Goal: Task Accomplishment & Management: Manage account settings

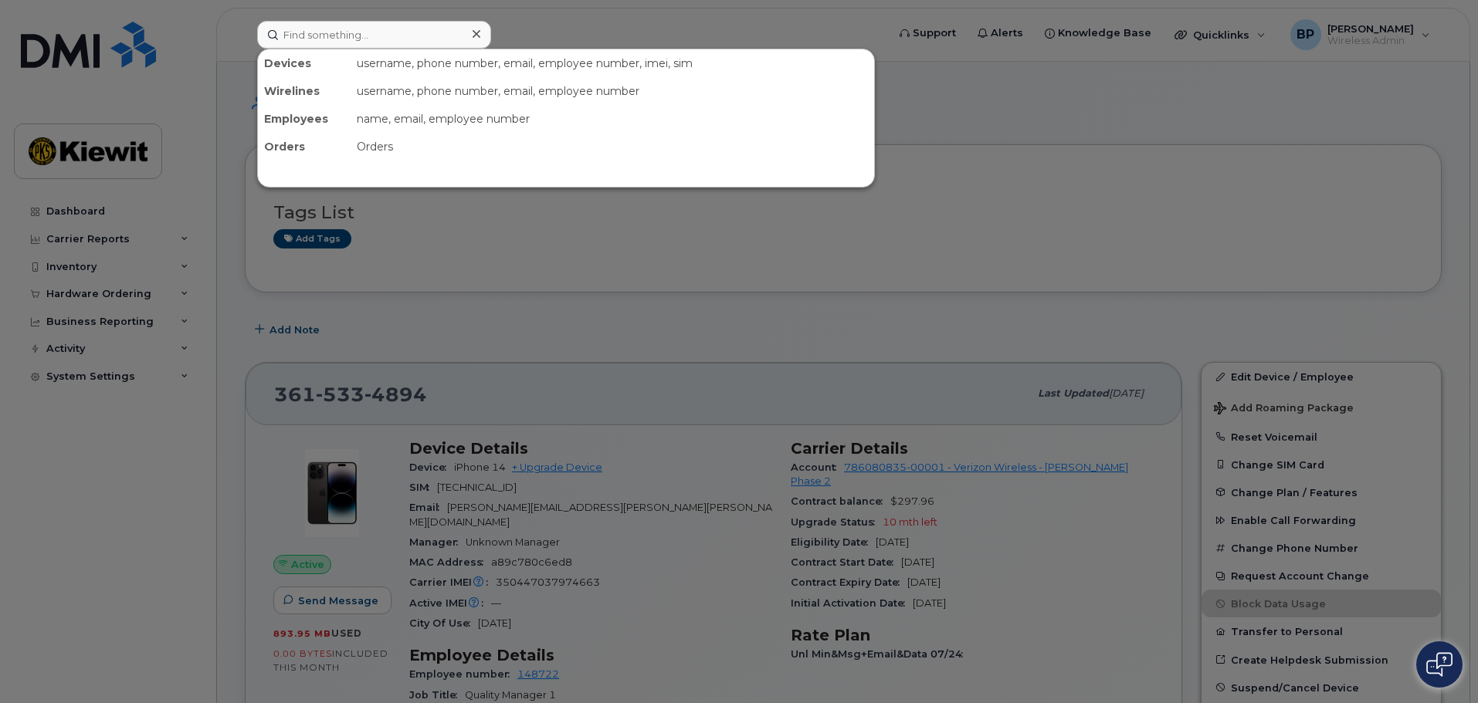
click at [318, 39] on input at bounding box center [374, 35] width 234 height 28
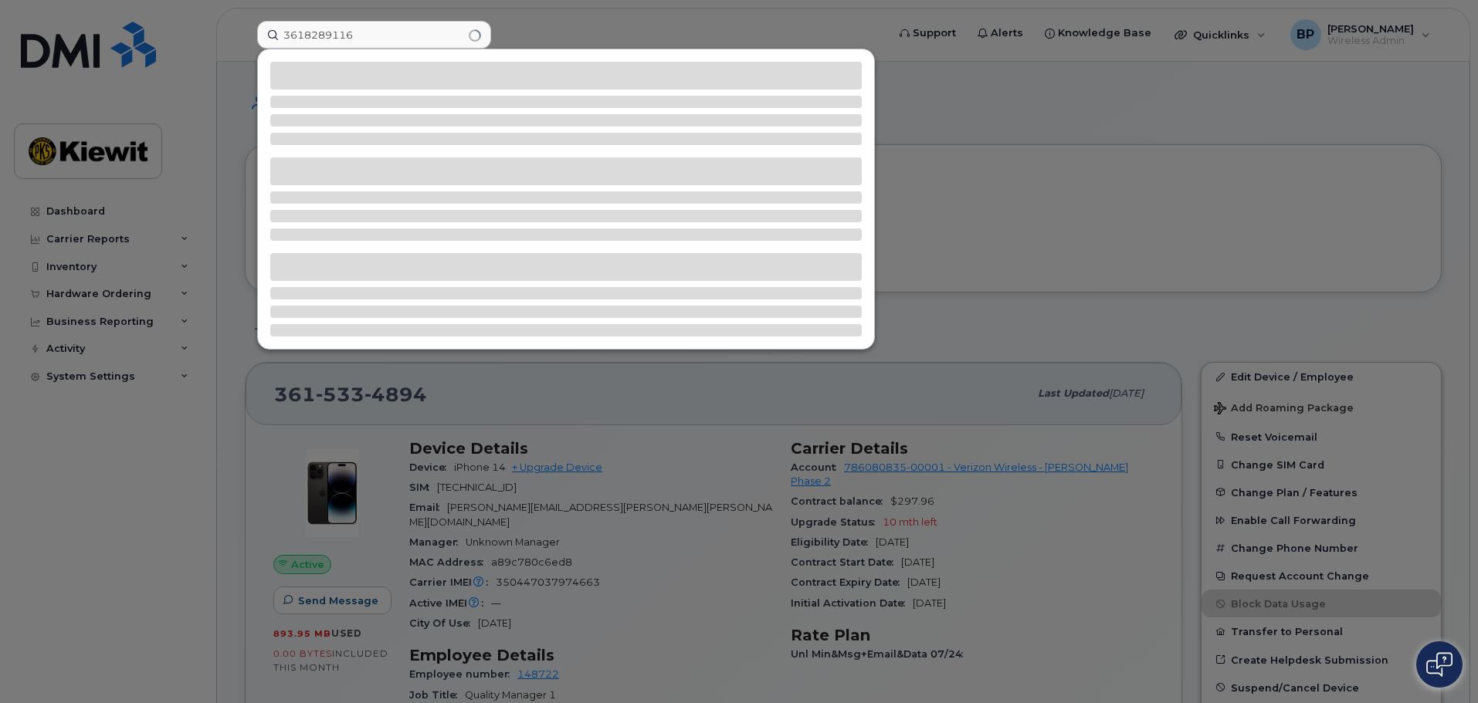
type input "3618289116"
drag, startPoint x: 408, startPoint y: 29, endPoint x: 167, endPoint y: 19, distance: 241.9
click at [245, 21] on div "3618289116" at bounding box center [567, 35] width 644 height 28
type input "361-828-9116"
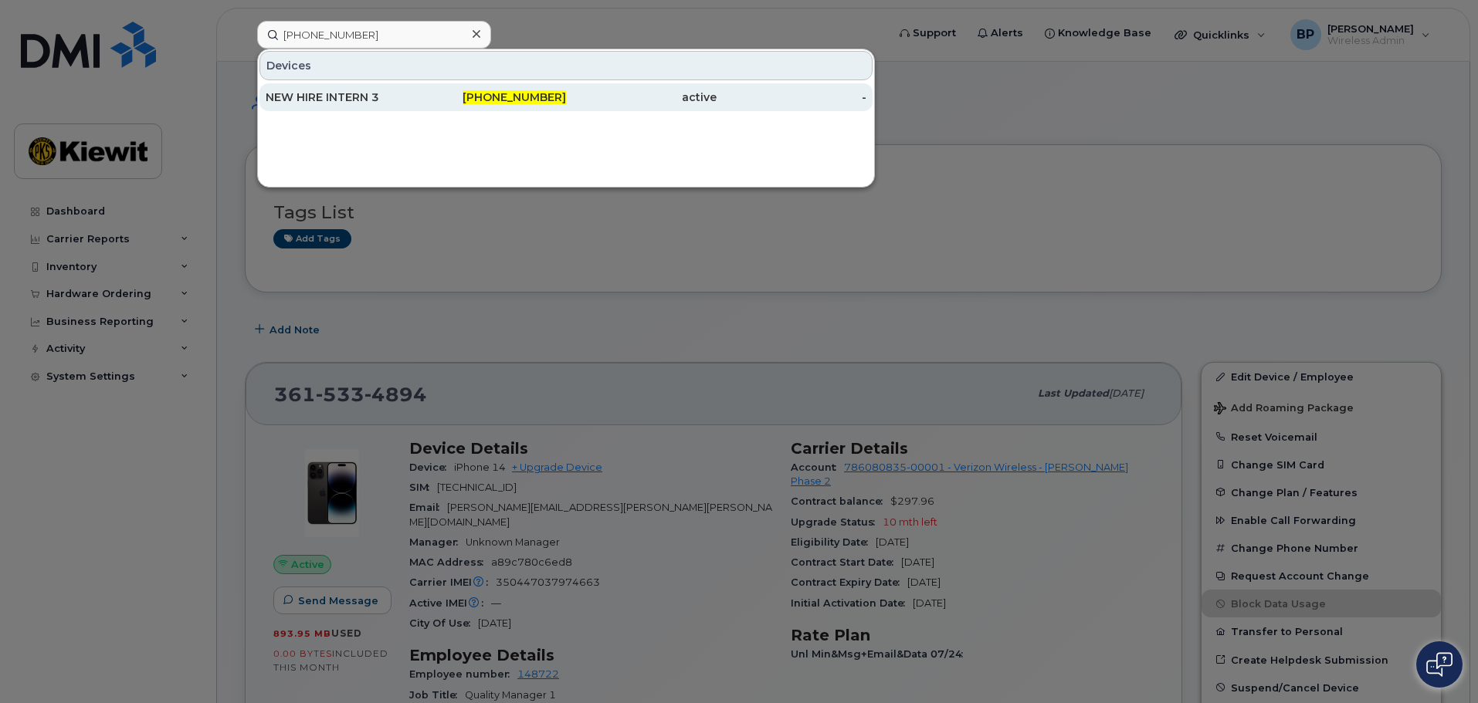
click at [310, 93] on div "NEW HIRE INTERN 3" at bounding box center [341, 97] width 151 height 15
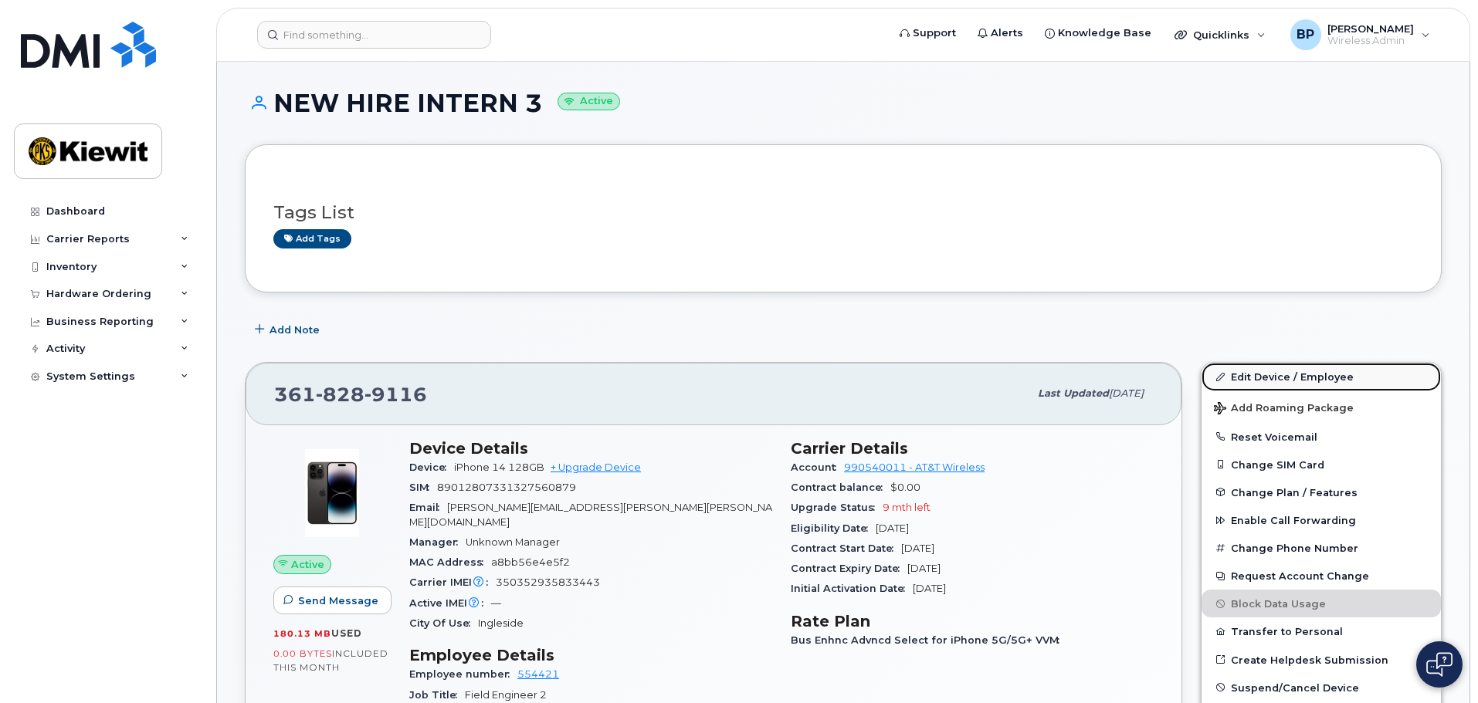
click at [1246, 374] on link "Edit Device / Employee" at bounding box center [1320, 377] width 239 height 28
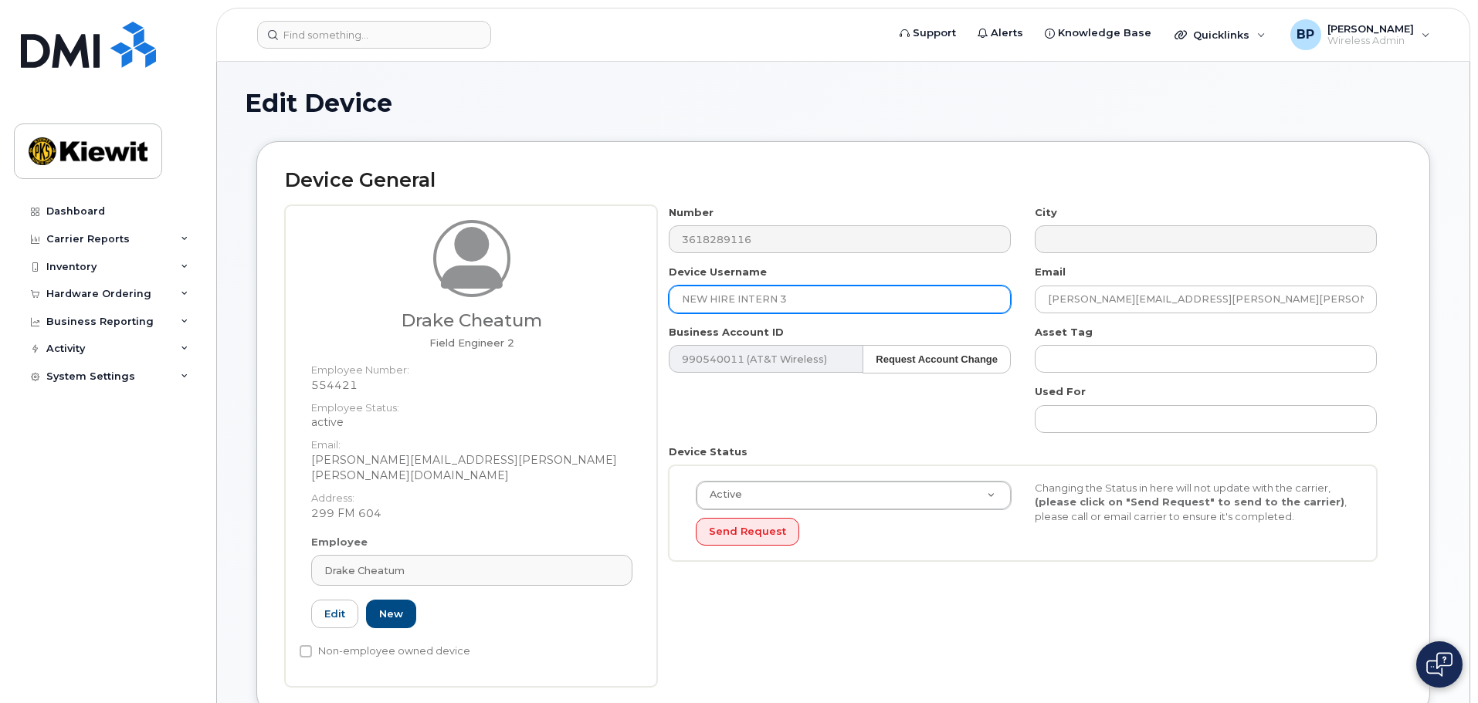
click at [797, 296] on input "NEW HIRE INTERN 3" at bounding box center [840, 300] width 342 height 28
type input "N"
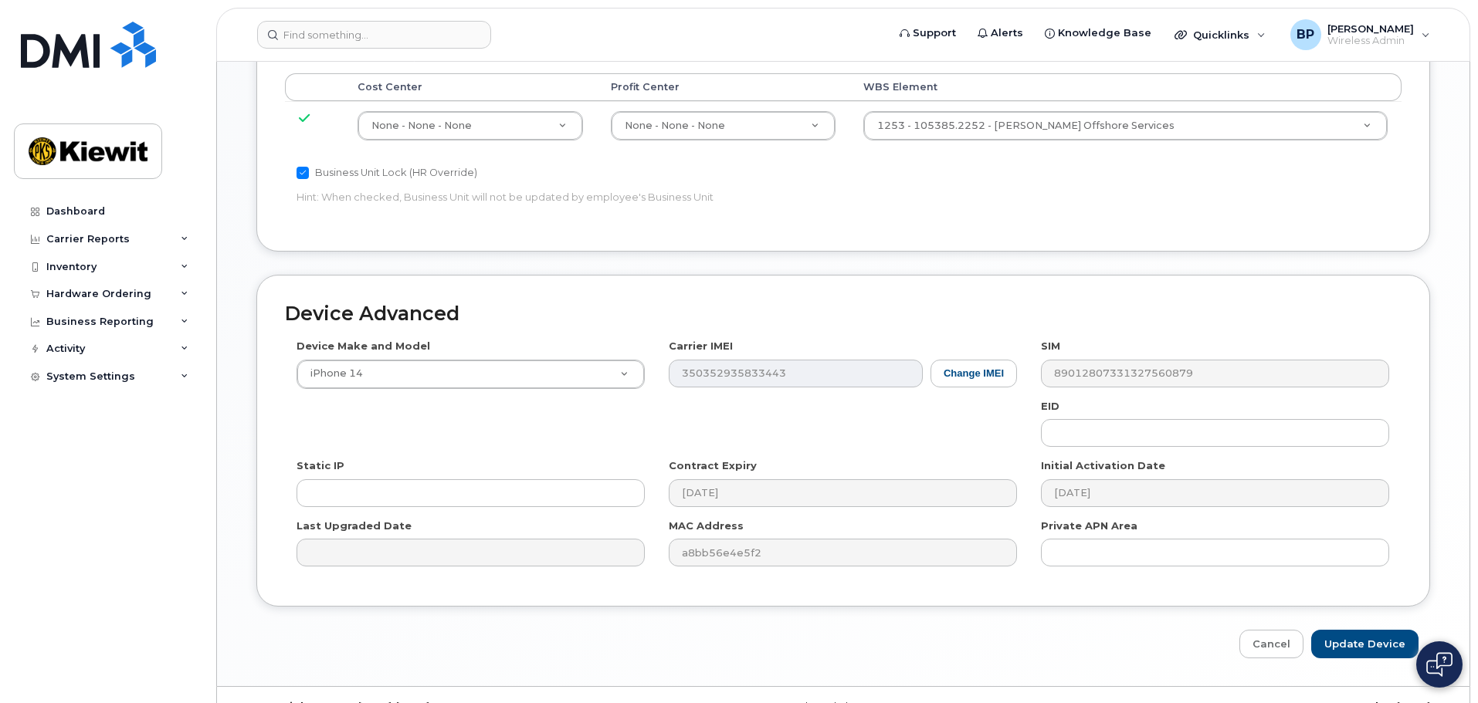
scroll to position [883, 0]
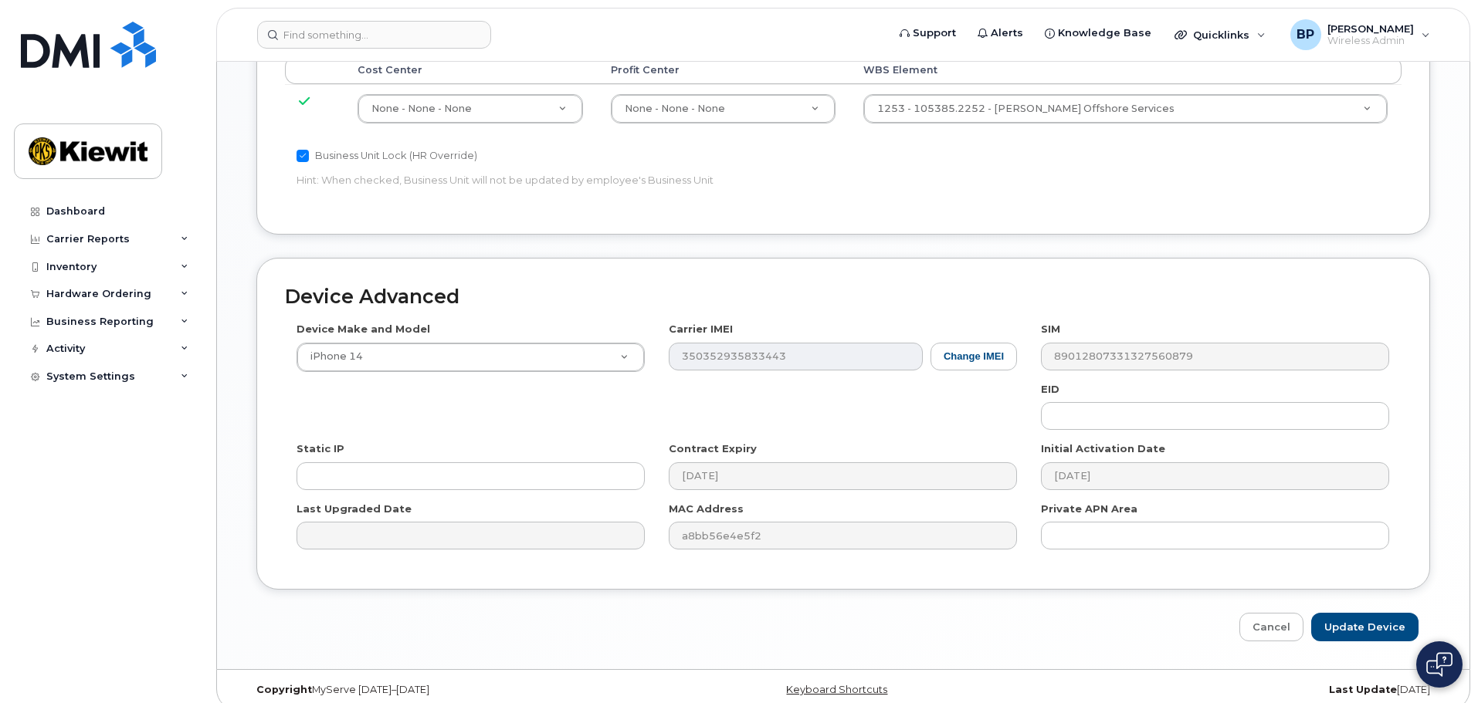
type input "Drake Cheatum"
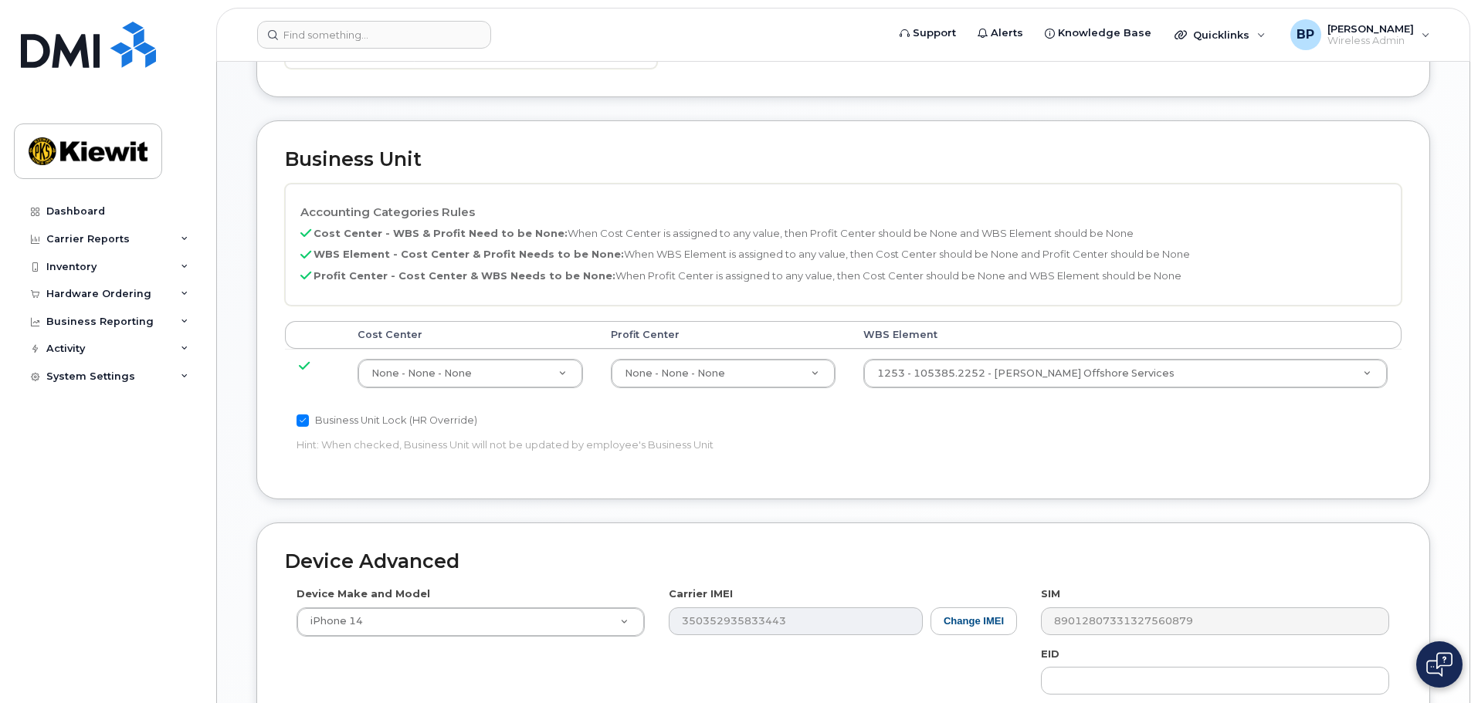
scroll to position [806, 0]
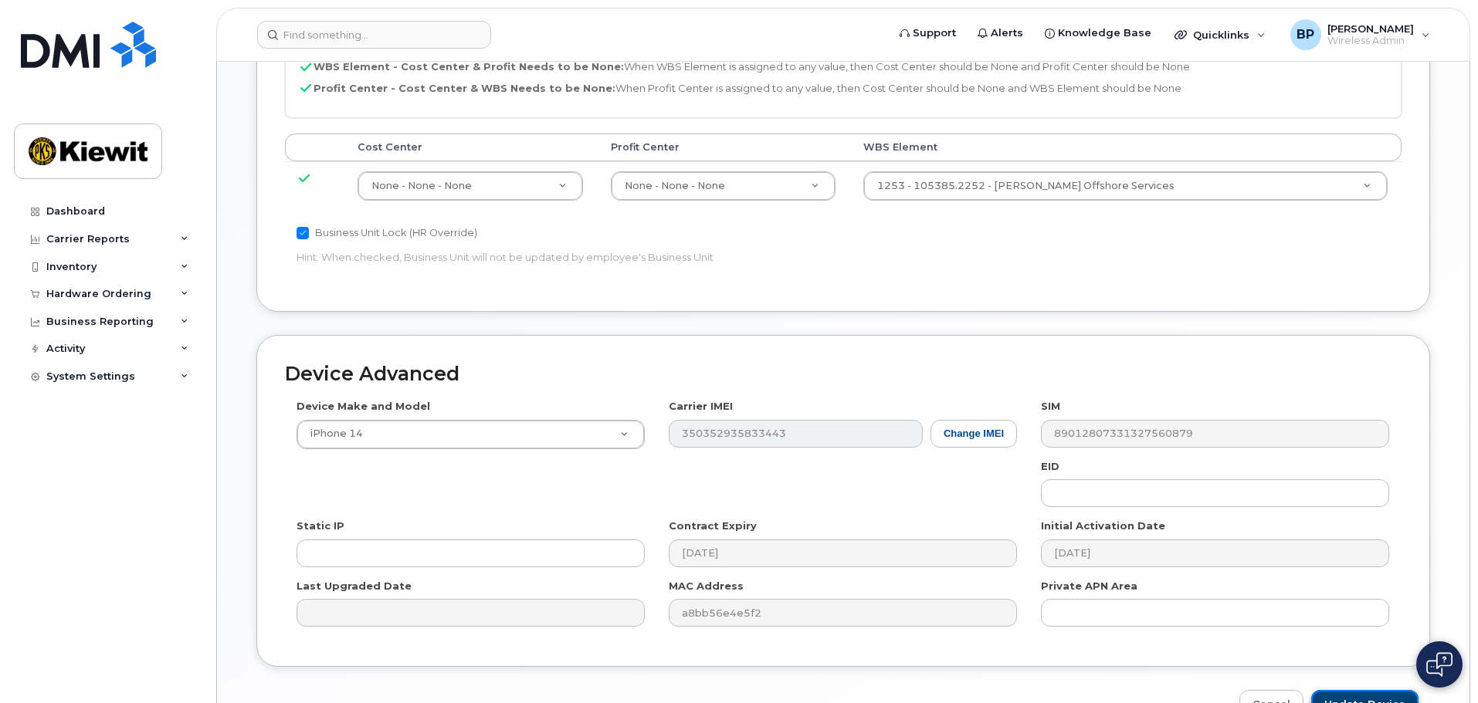
click at [1361, 690] on input "Update Device" at bounding box center [1364, 704] width 107 height 29
type input "Saving..."
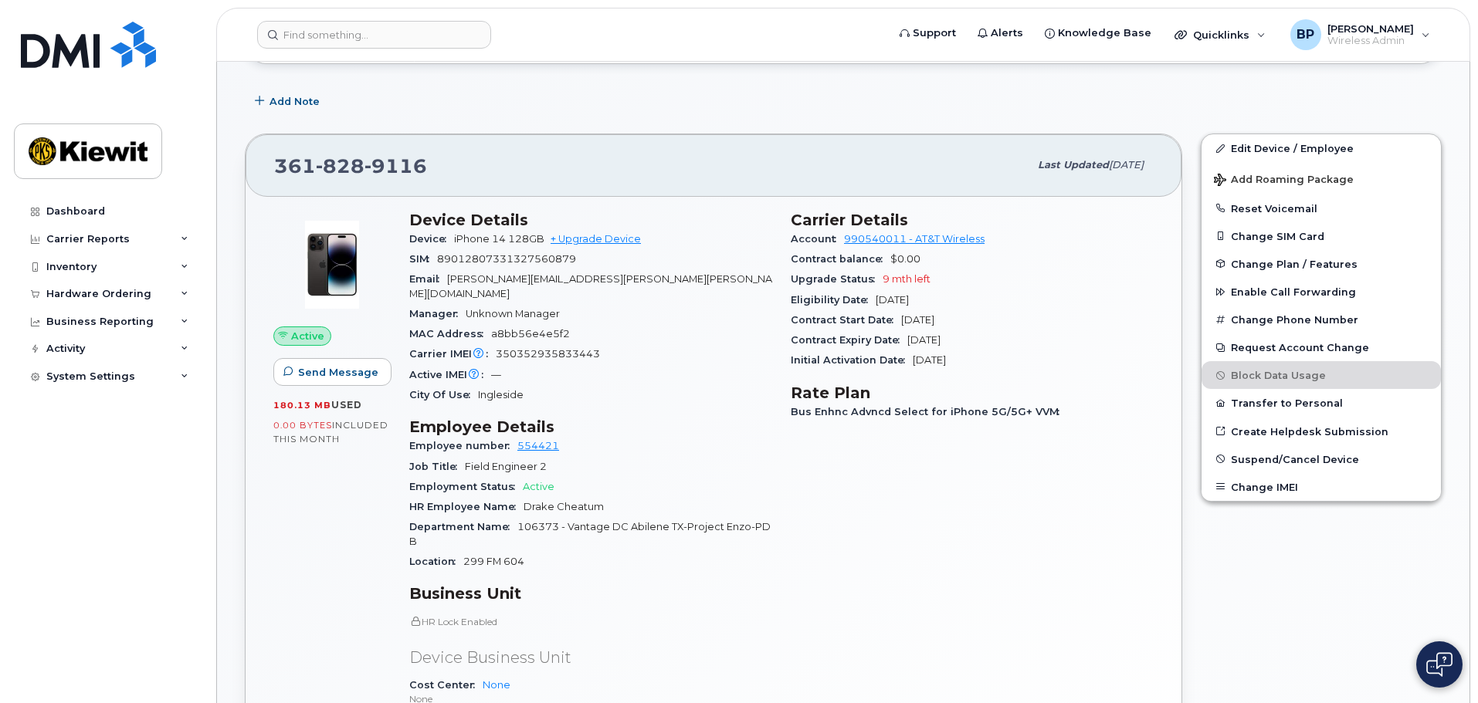
scroll to position [232, 0]
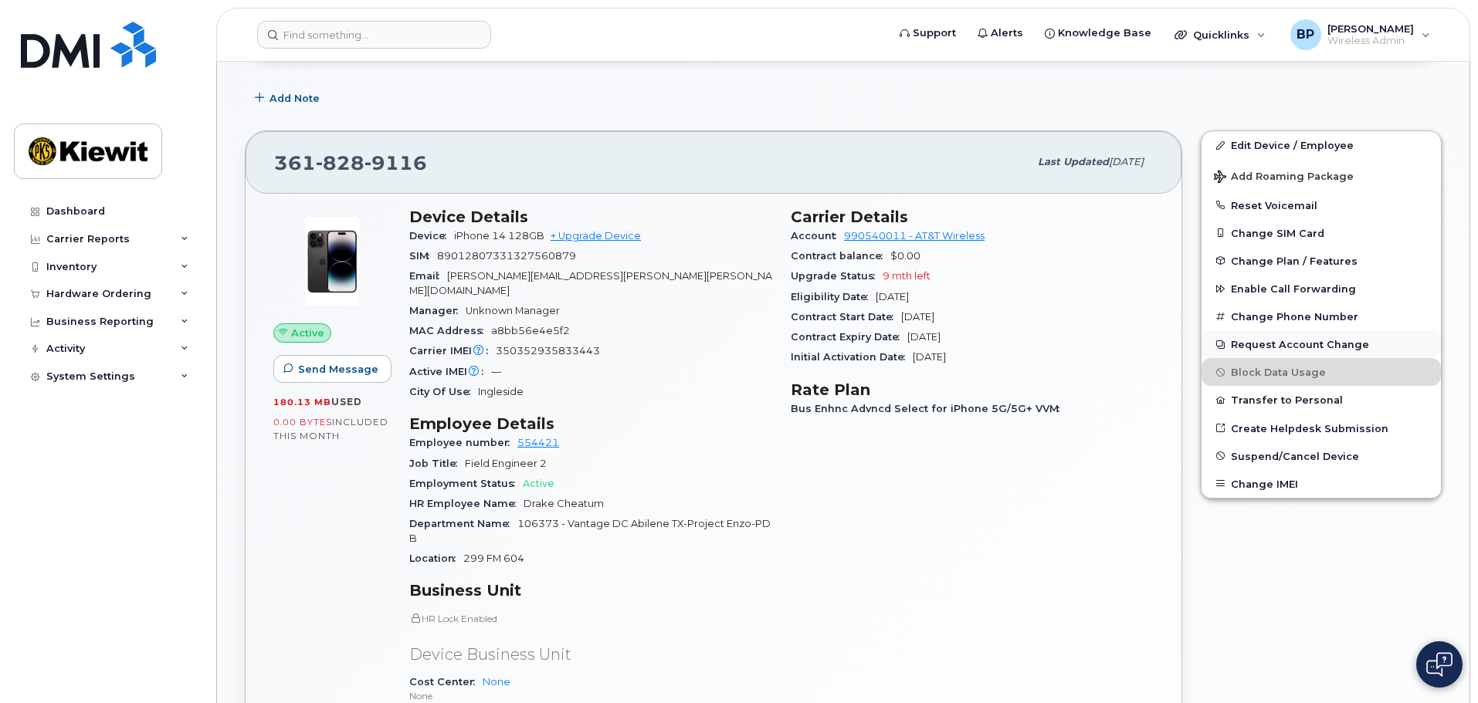
click at [1251, 348] on button "Request Account Change" at bounding box center [1320, 344] width 239 height 28
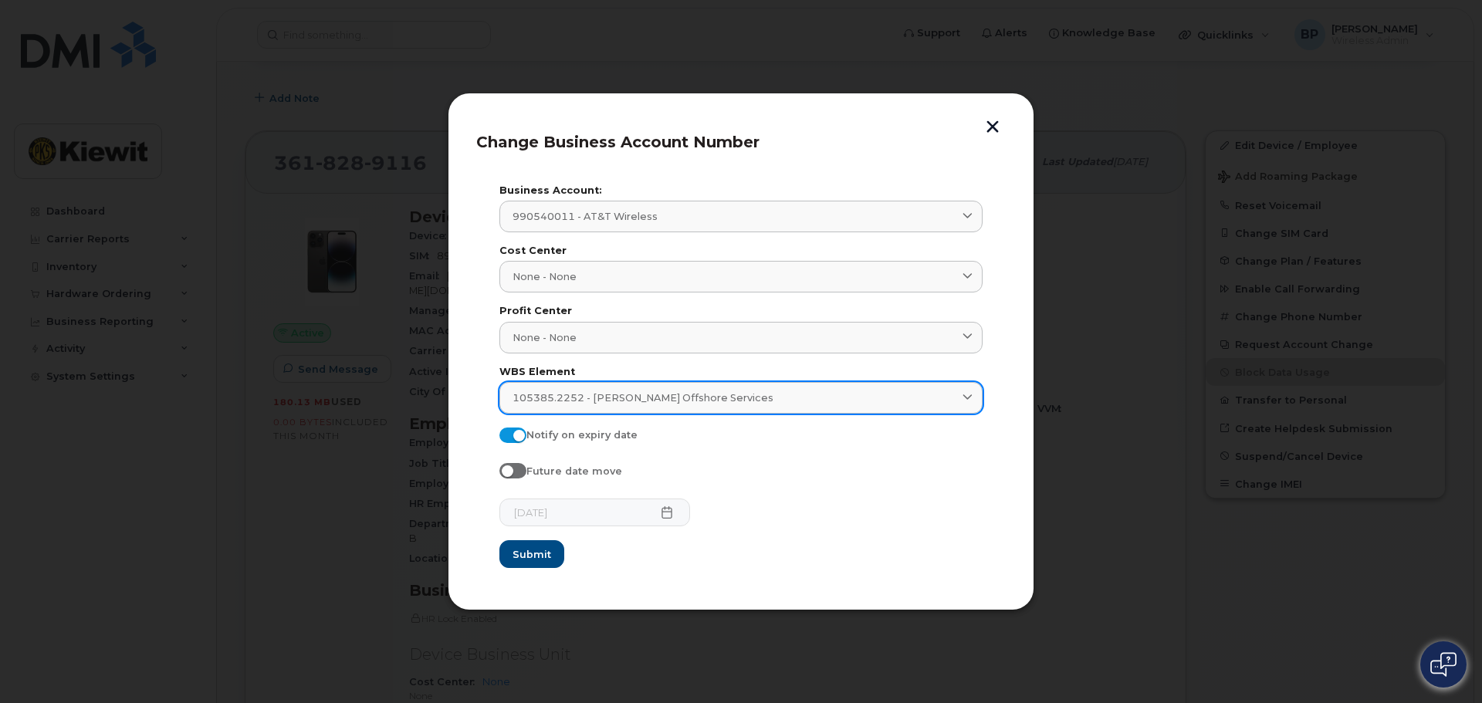
click at [967, 401] on icon at bounding box center [968, 398] width 10 height 10
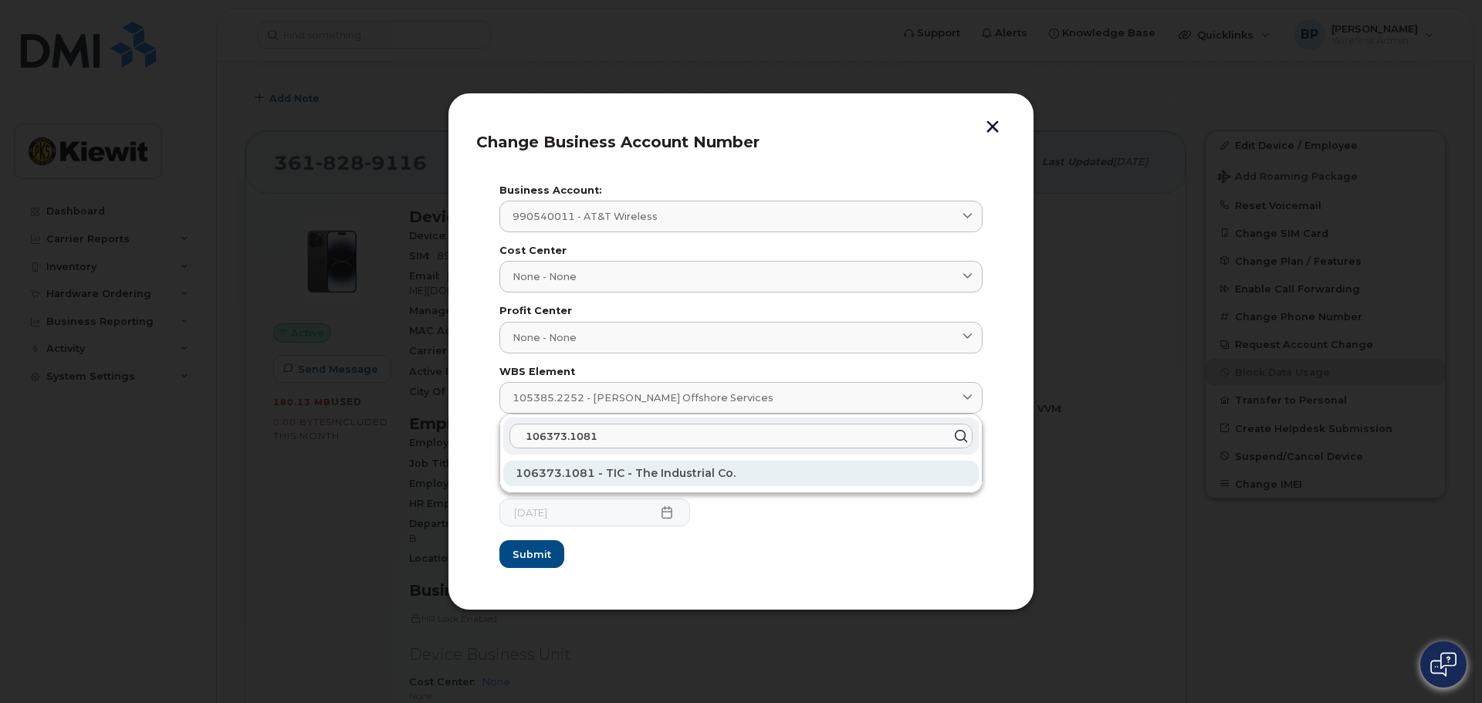
type input "106373.1081"
click at [643, 472] on span "106373.1081 - TIC - The Industrial Co." at bounding box center [626, 473] width 220 height 14
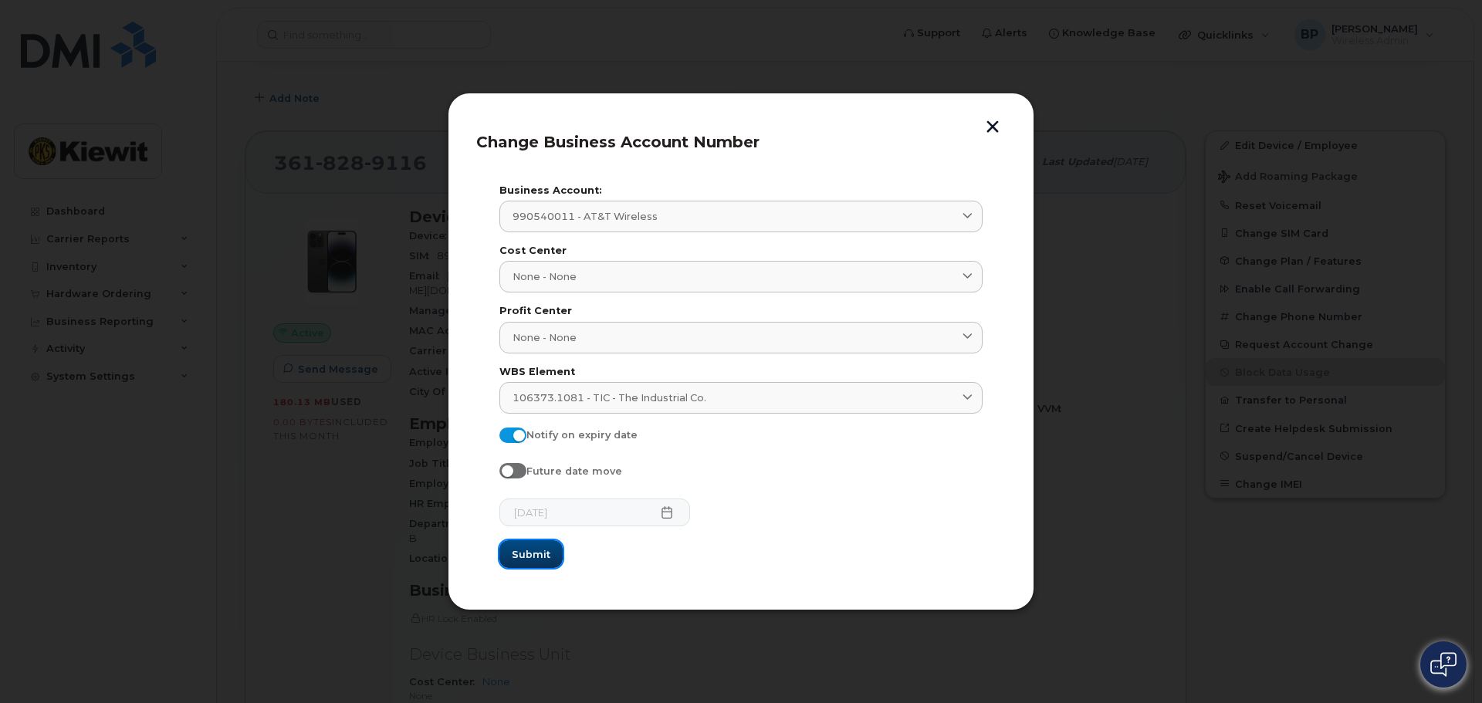
click at [522, 548] on span "Submit" at bounding box center [531, 554] width 39 height 15
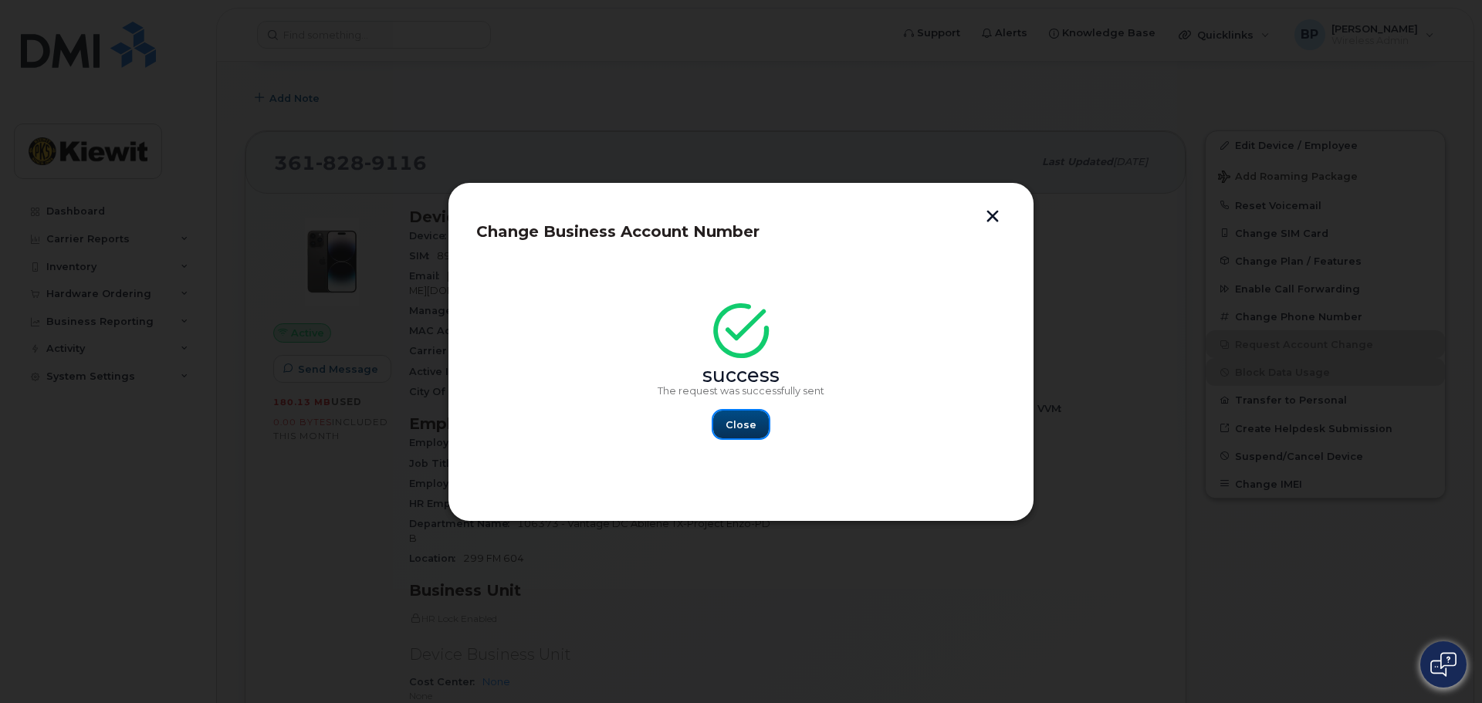
click at [754, 421] on span "Close" at bounding box center [741, 425] width 31 height 15
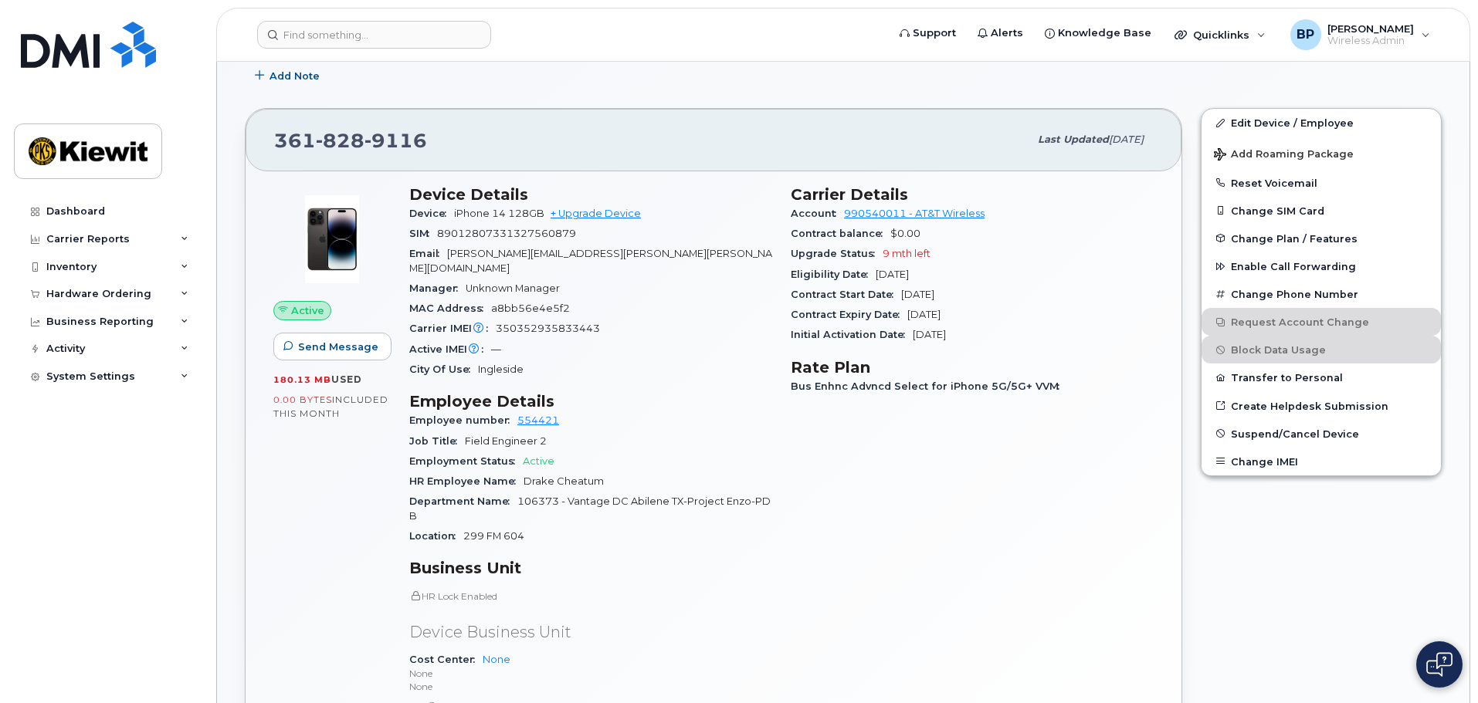
scroll to position [0, 0]
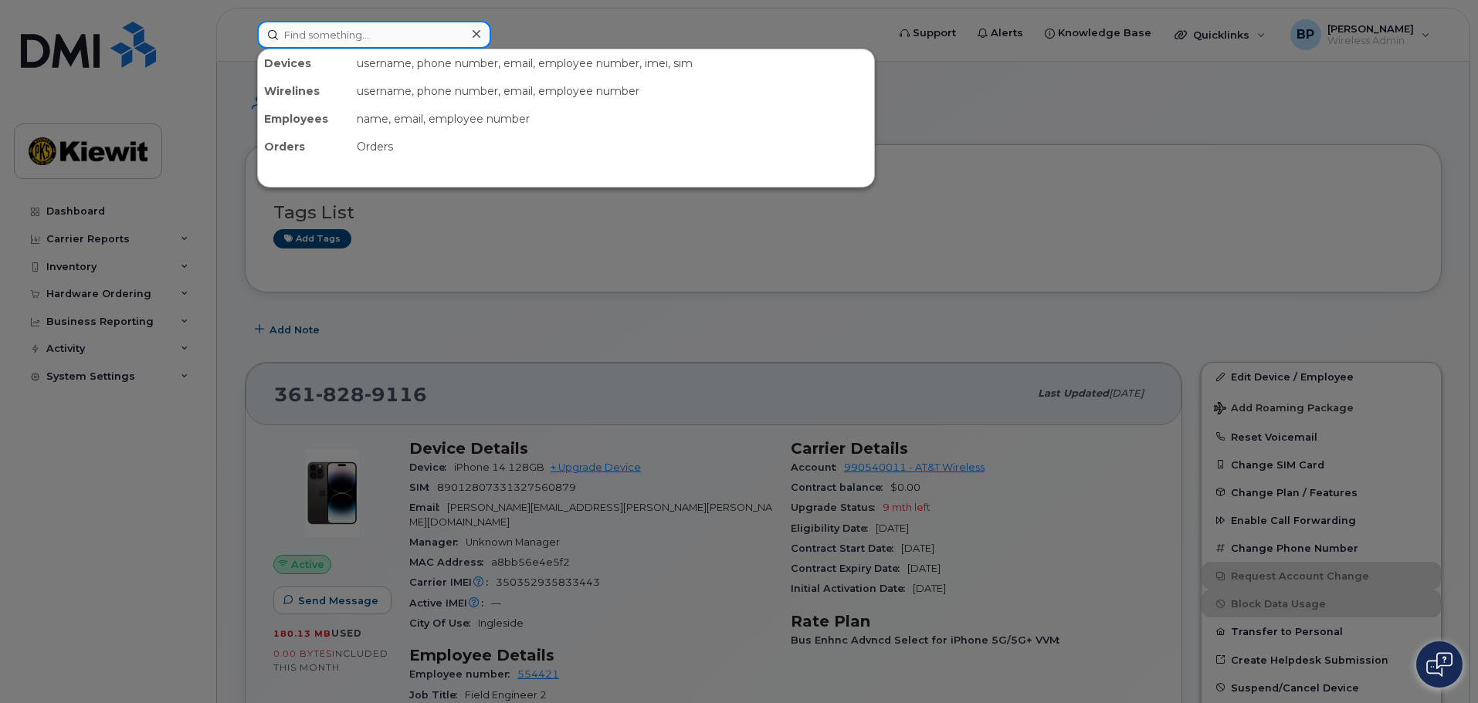
click at [352, 37] on input at bounding box center [374, 35] width 234 height 28
click at [537, 223] on div at bounding box center [739, 351] width 1478 height 703
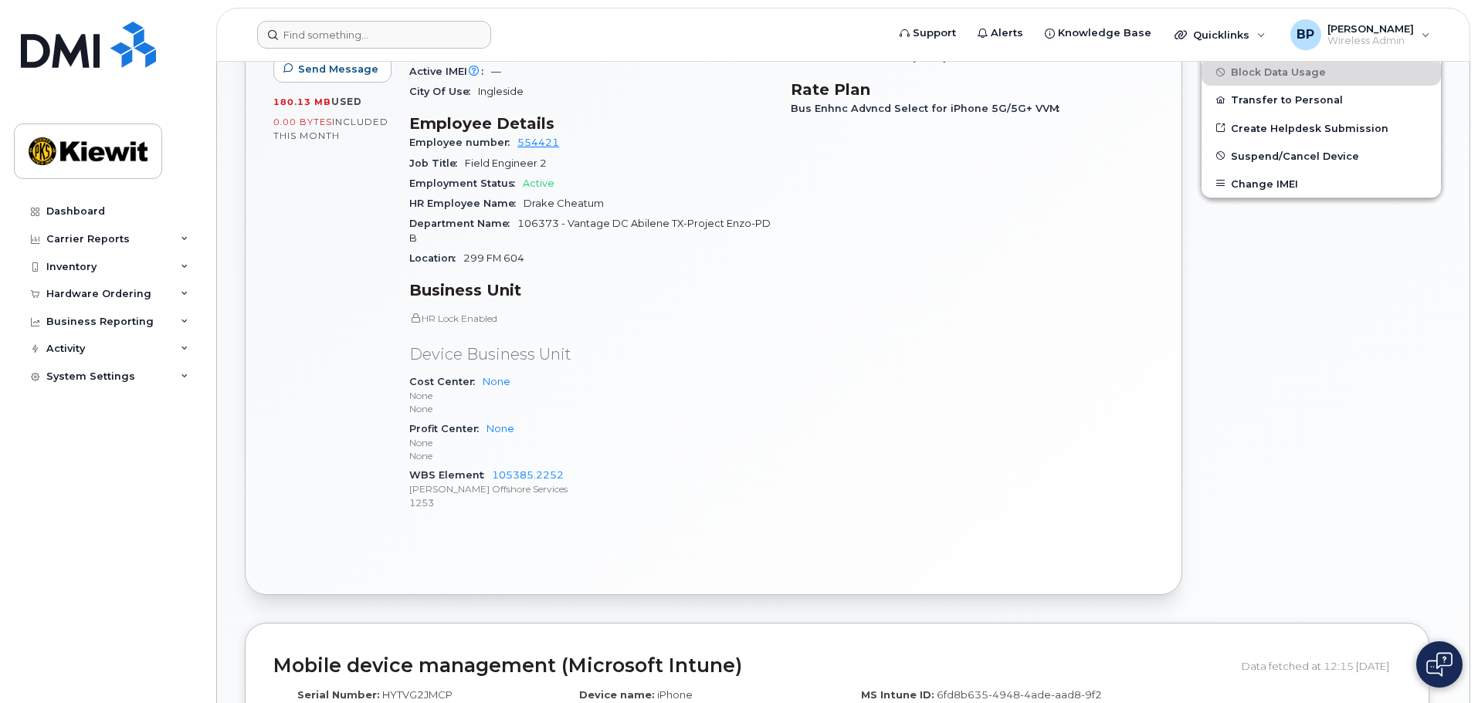
scroll to position [559, 0]
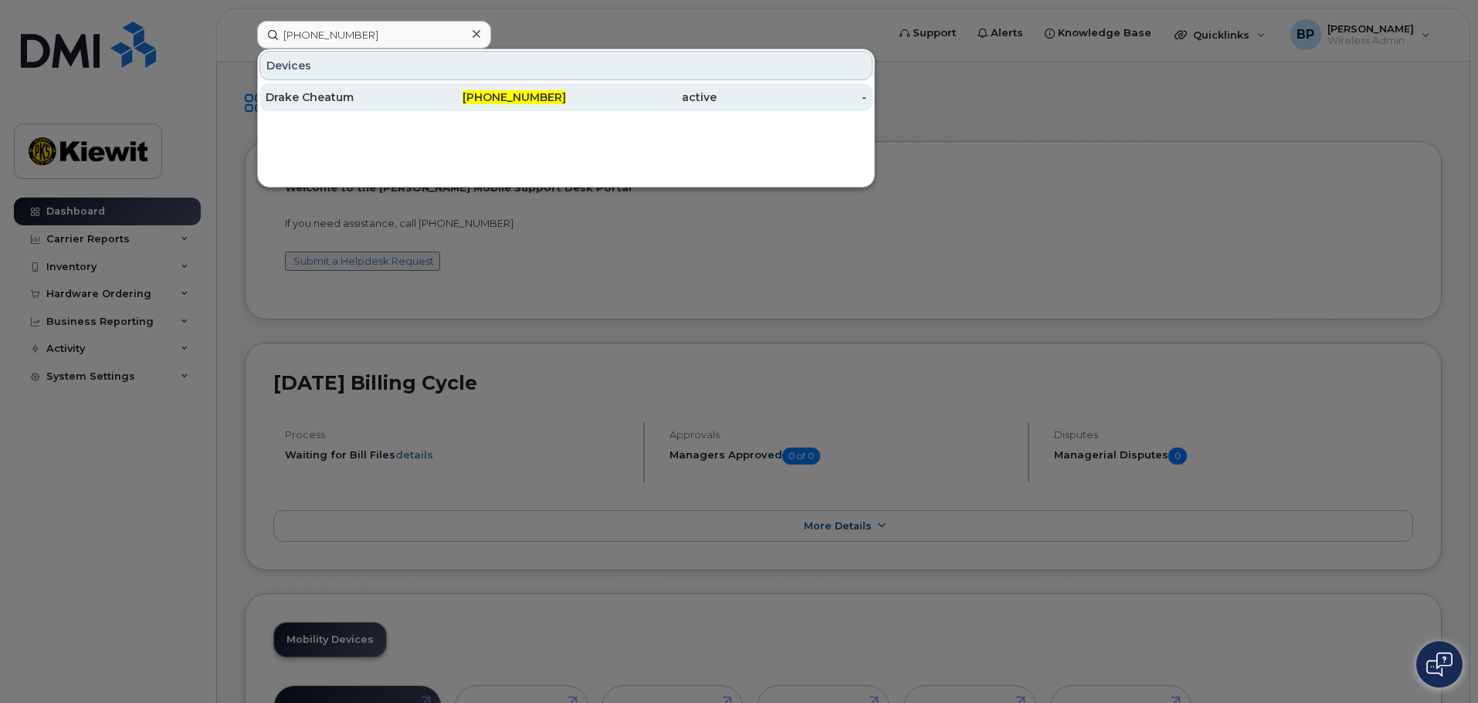
click at [339, 100] on div "Drake Cheatum" at bounding box center [341, 97] width 151 height 15
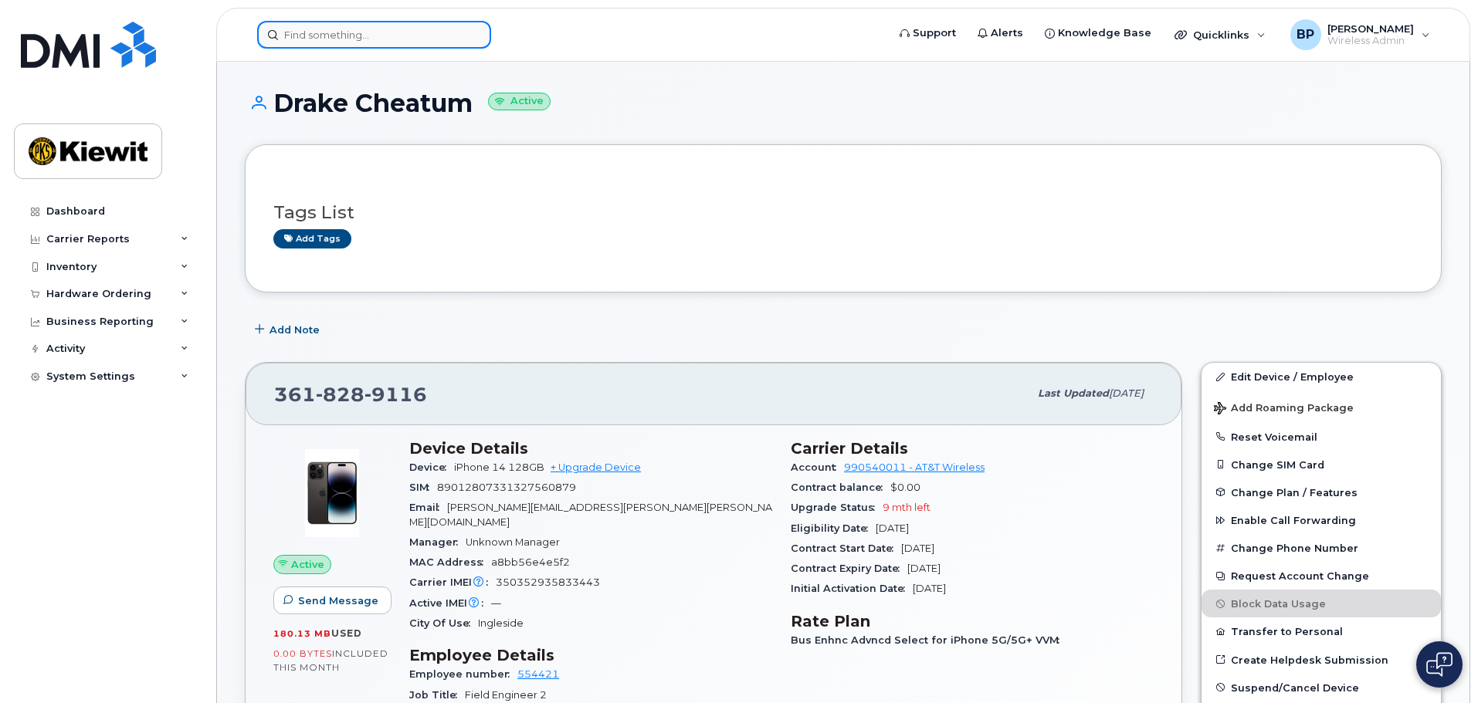
click at [315, 38] on input at bounding box center [374, 35] width 234 height 28
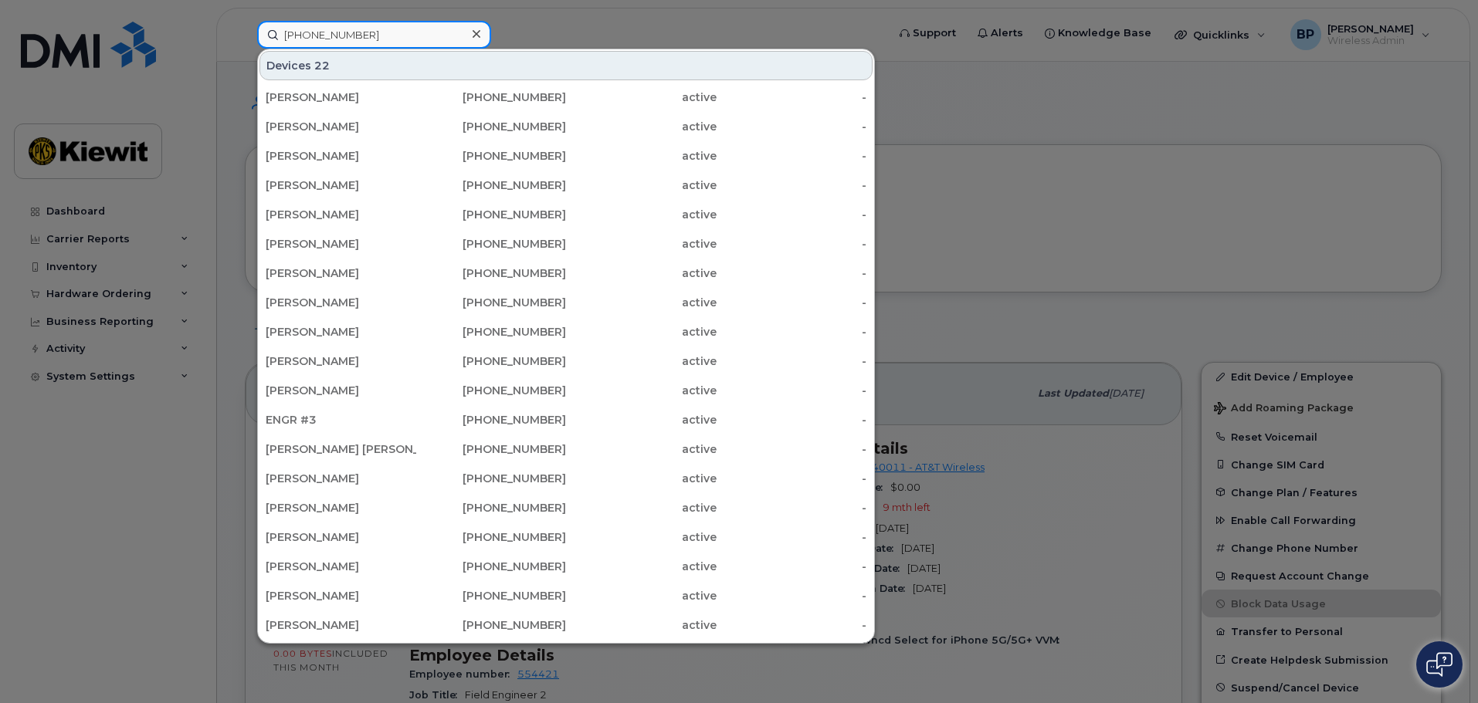
type input "361-484-1608"
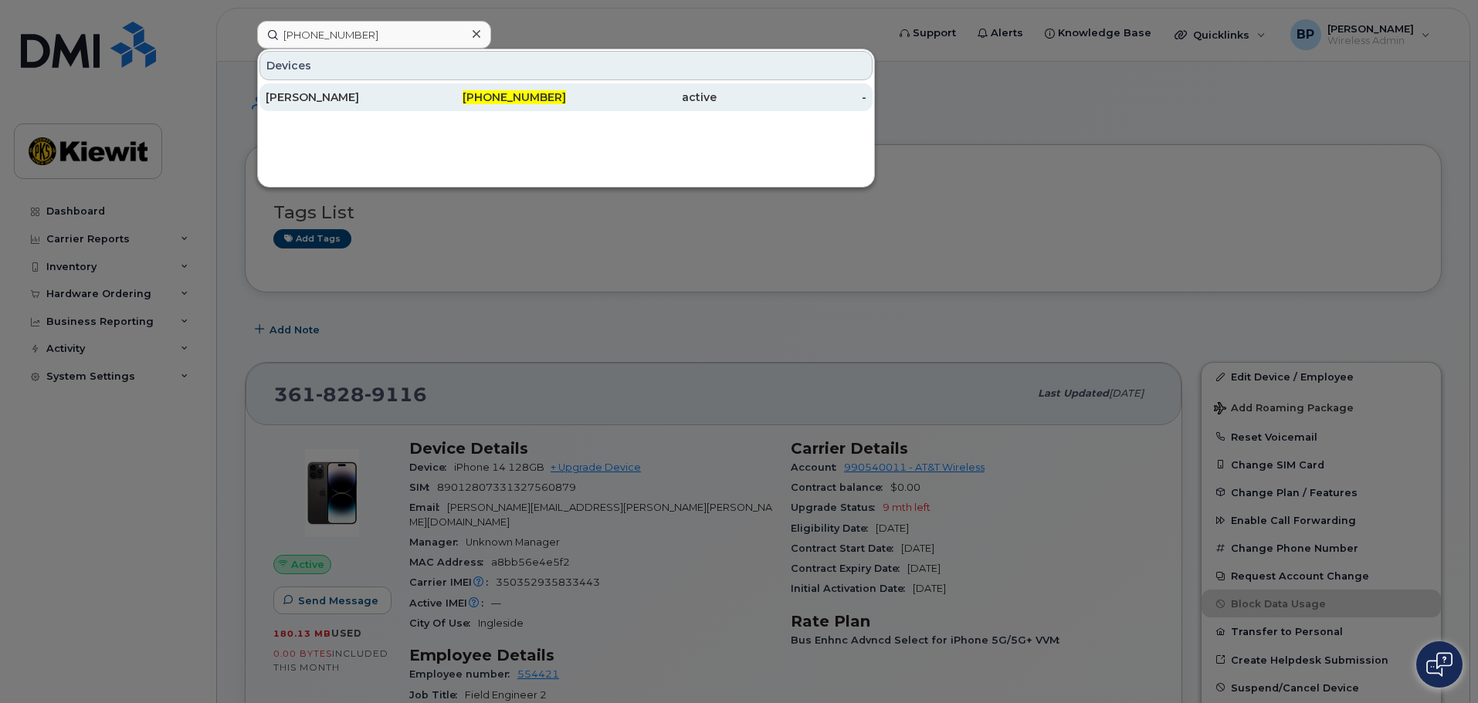
click at [329, 100] on div "ANDREW BEATTIE" at bounding box center [341, 97] width 151 height 15
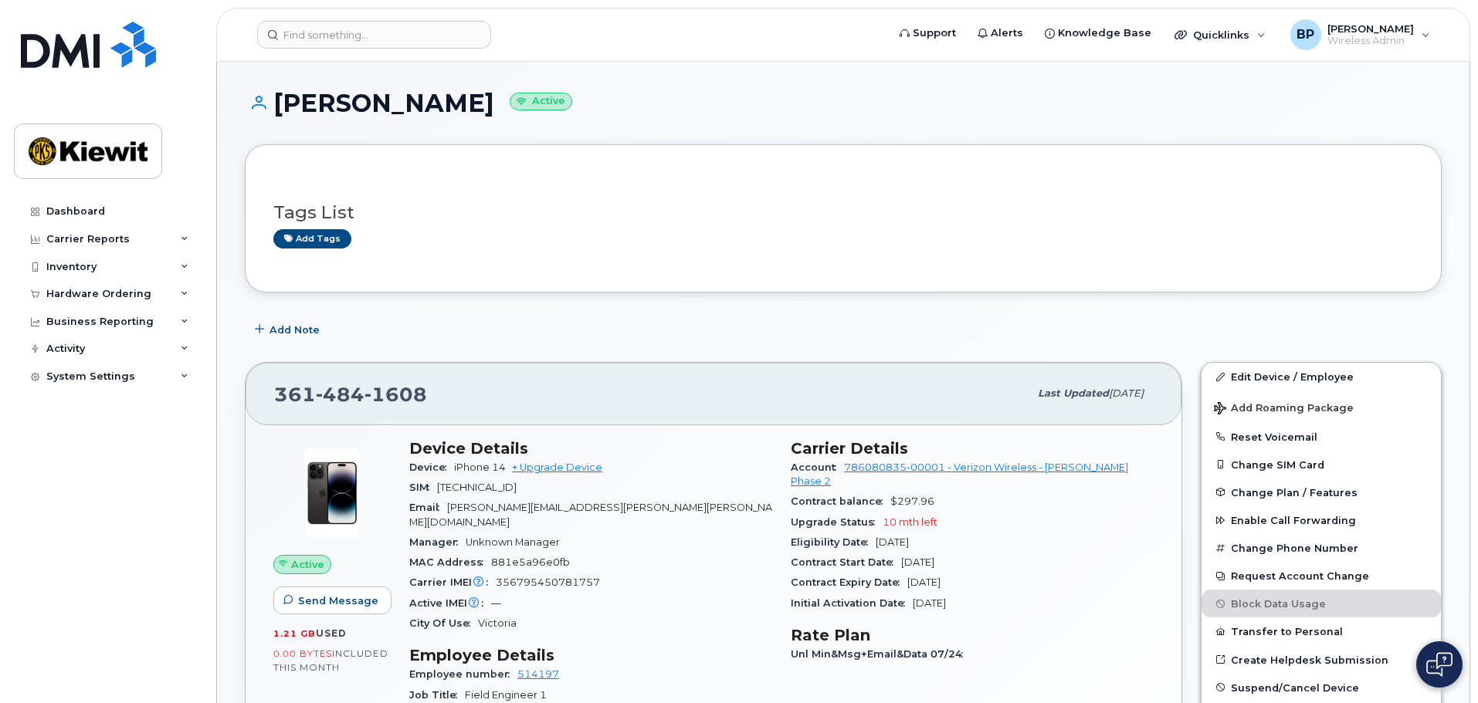
scroll to position [77, 0]
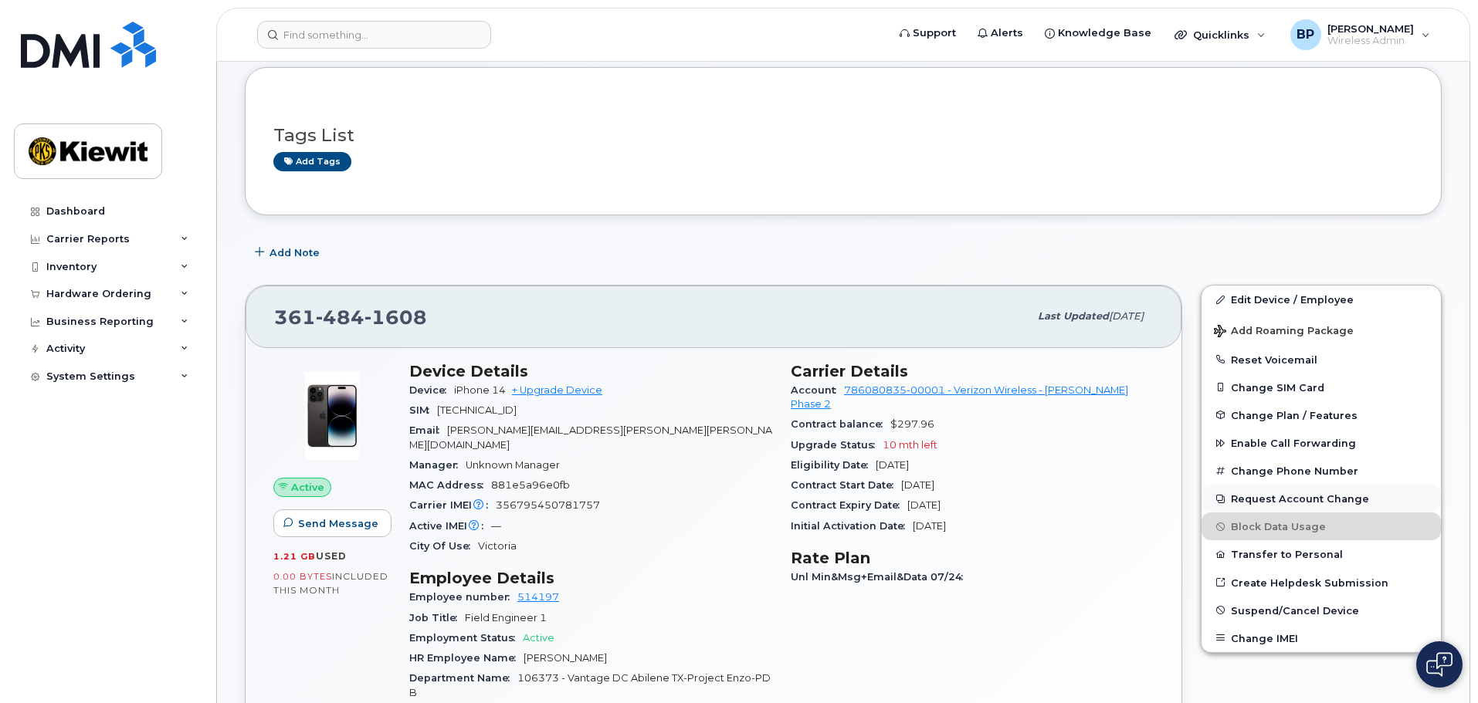
click at [1290, 500] on button "Request Account Change" at bounding box center [1320, 499] width 239 height 28
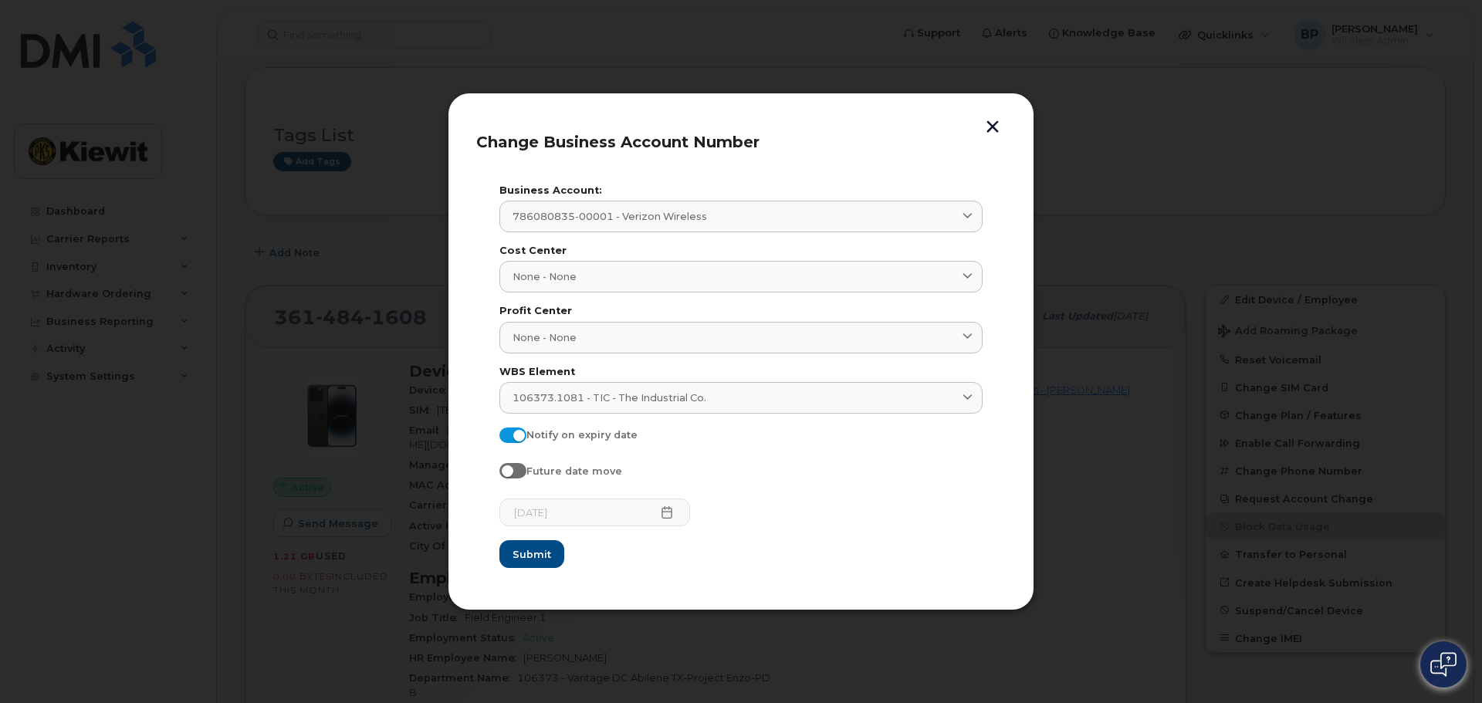
click at [993, 122] on button "button" at bounding box center [992, 128] width 23 height 16
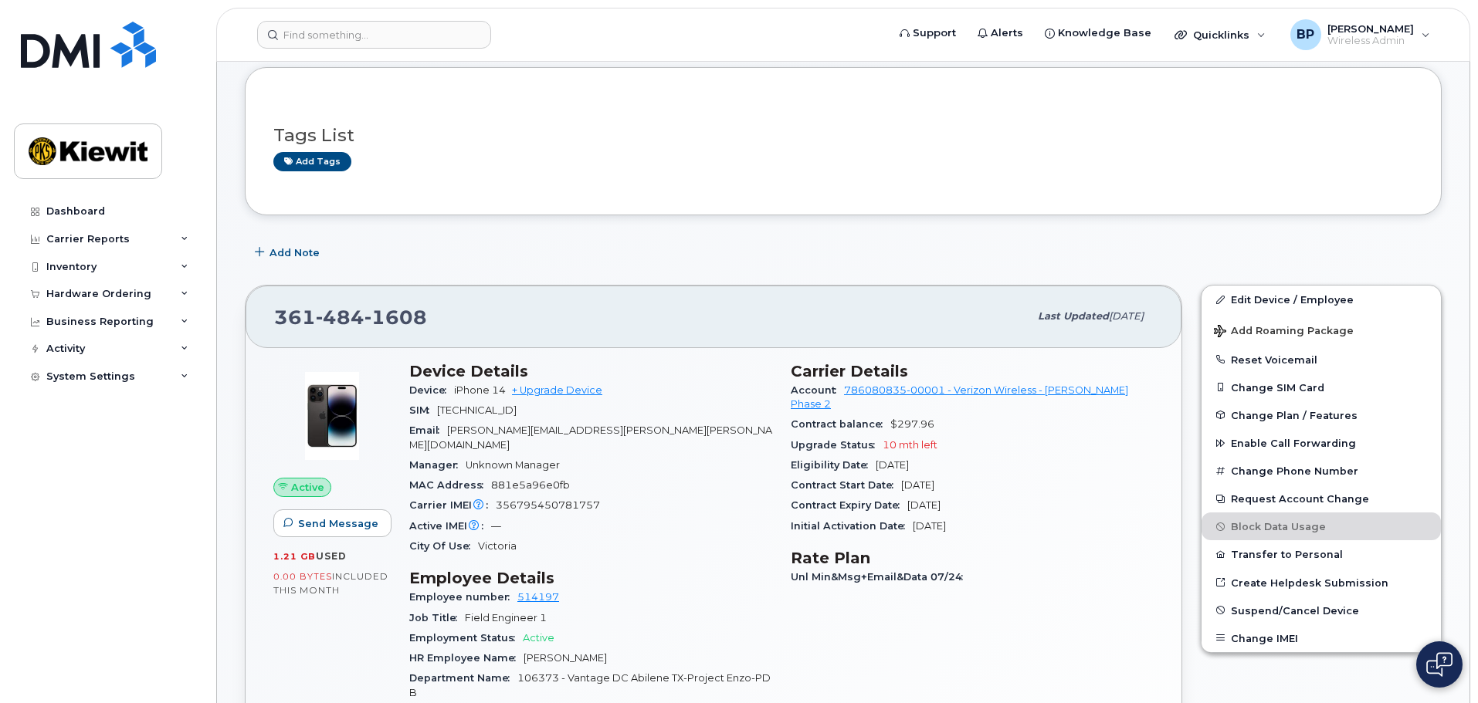
scroll to position [0, 0]
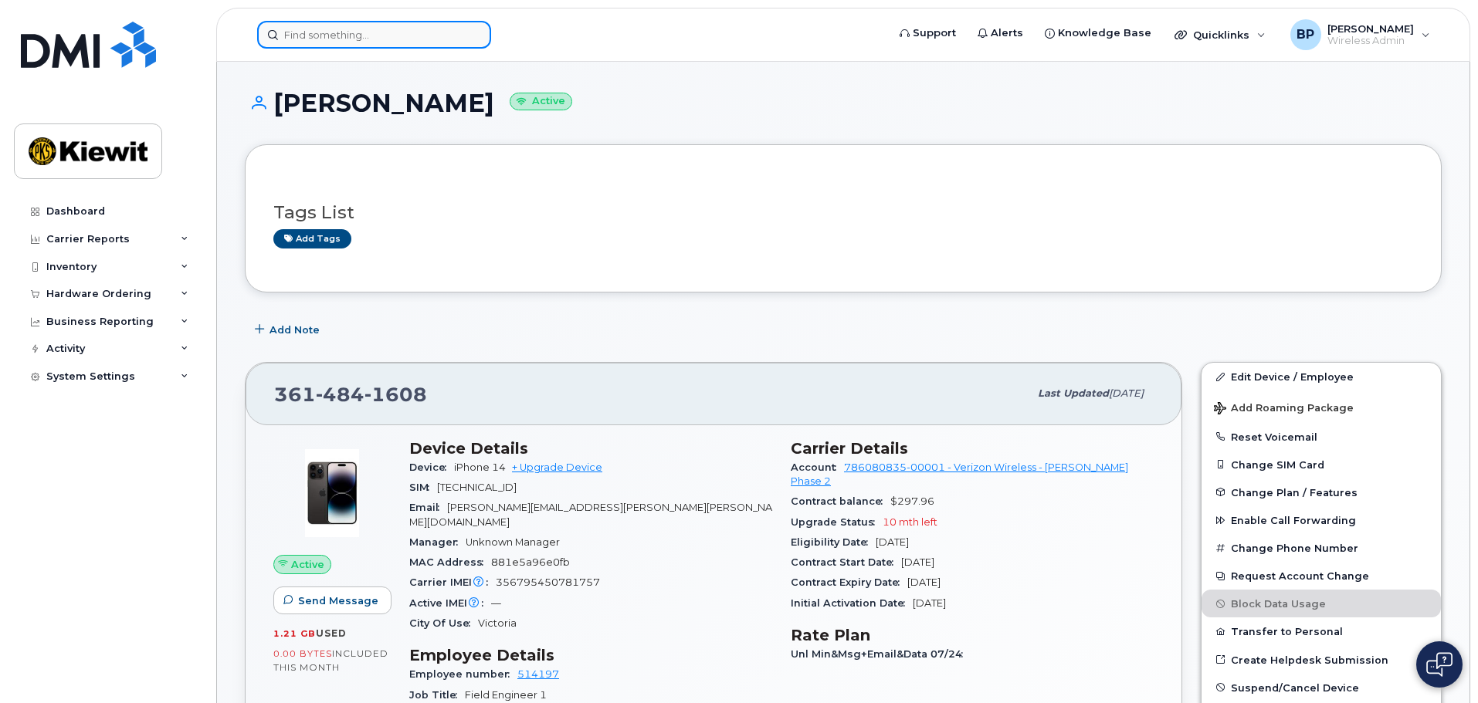
click at [358, 31] on input at bounding box center [374, 35] width 234 height 28
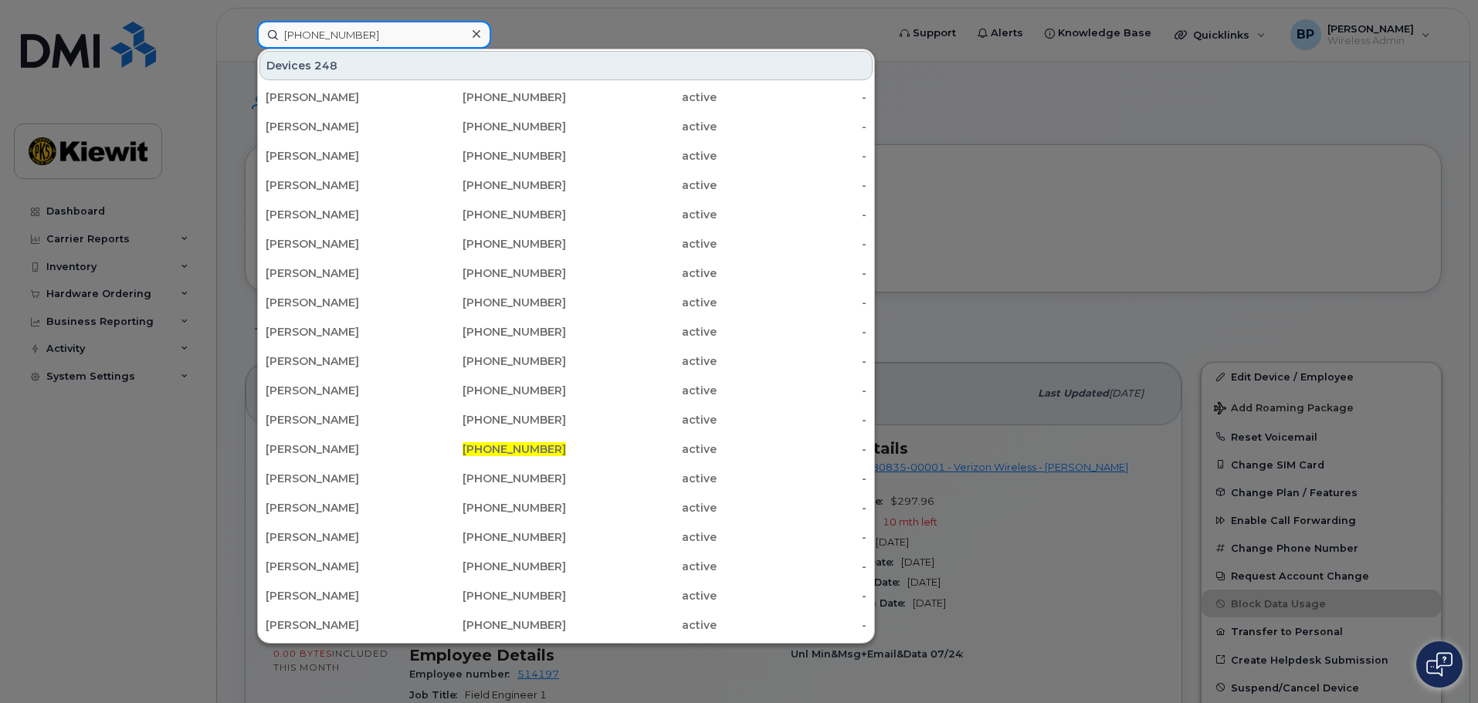
type input "361-385-0089"
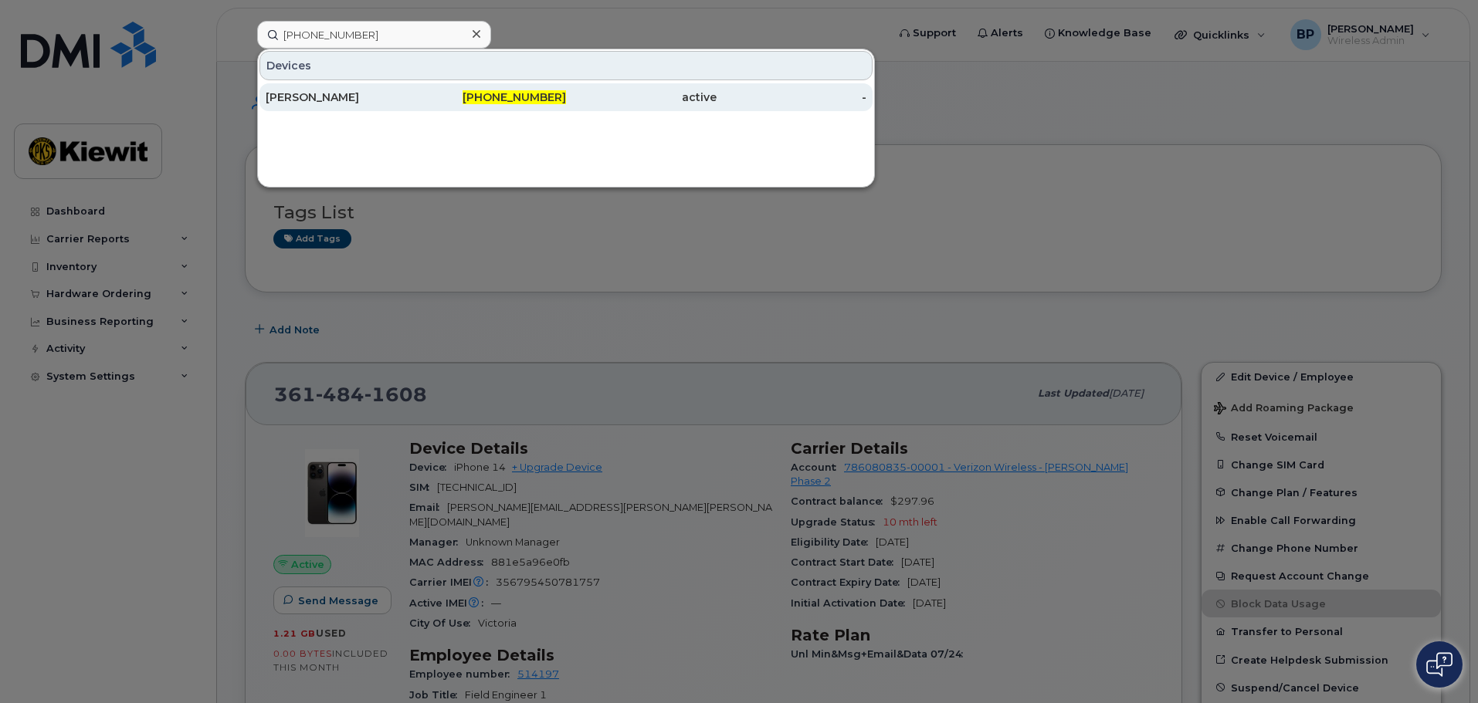
click at [324, 92] on div "[PERSON_NAME]" at bounding box center [341, 97] width 151 height 15
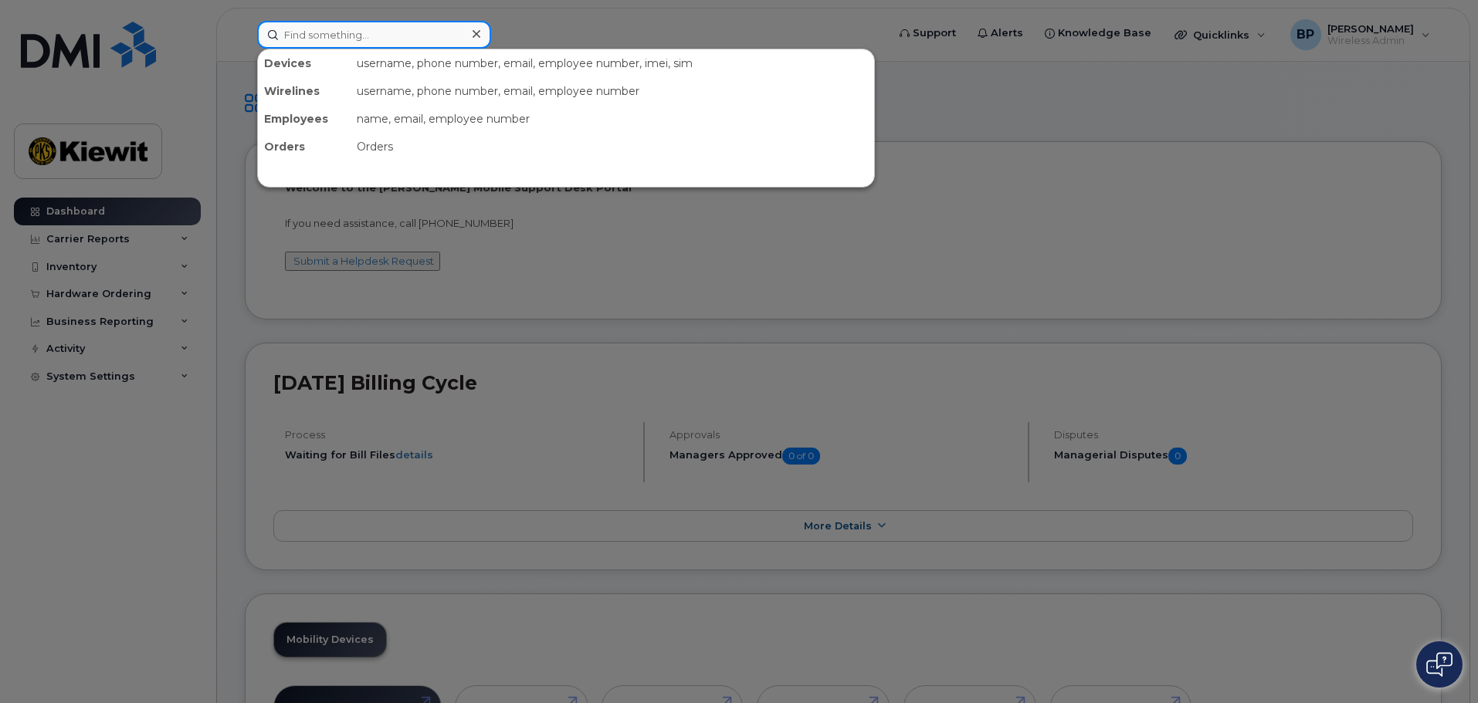
click at [359, 35] on input at bounding box center [374, 35] width 234 height 28
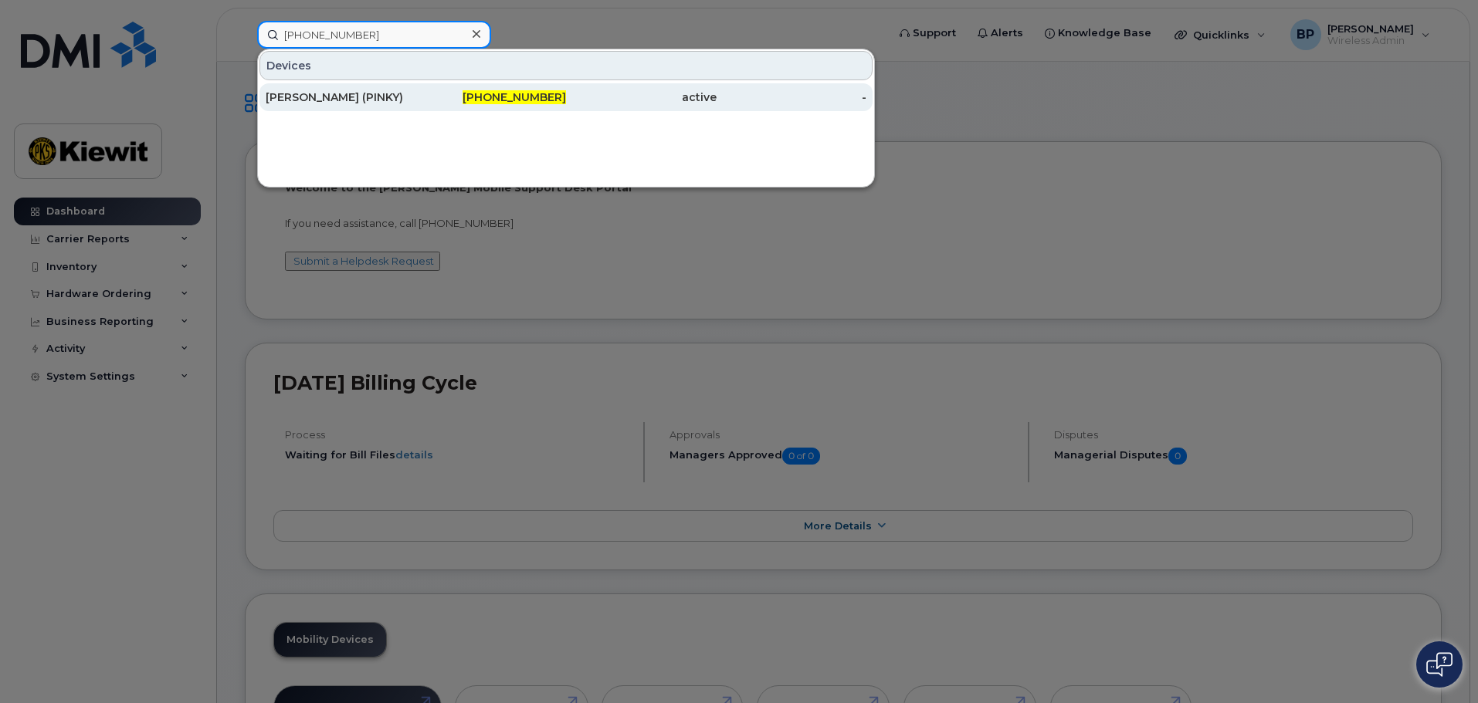
type input "361-533-4894"
click at [361, 96] on div "JOSEPH ESPINOZA (PINKY)" at bounding box center [341, 97] width 151 height 15
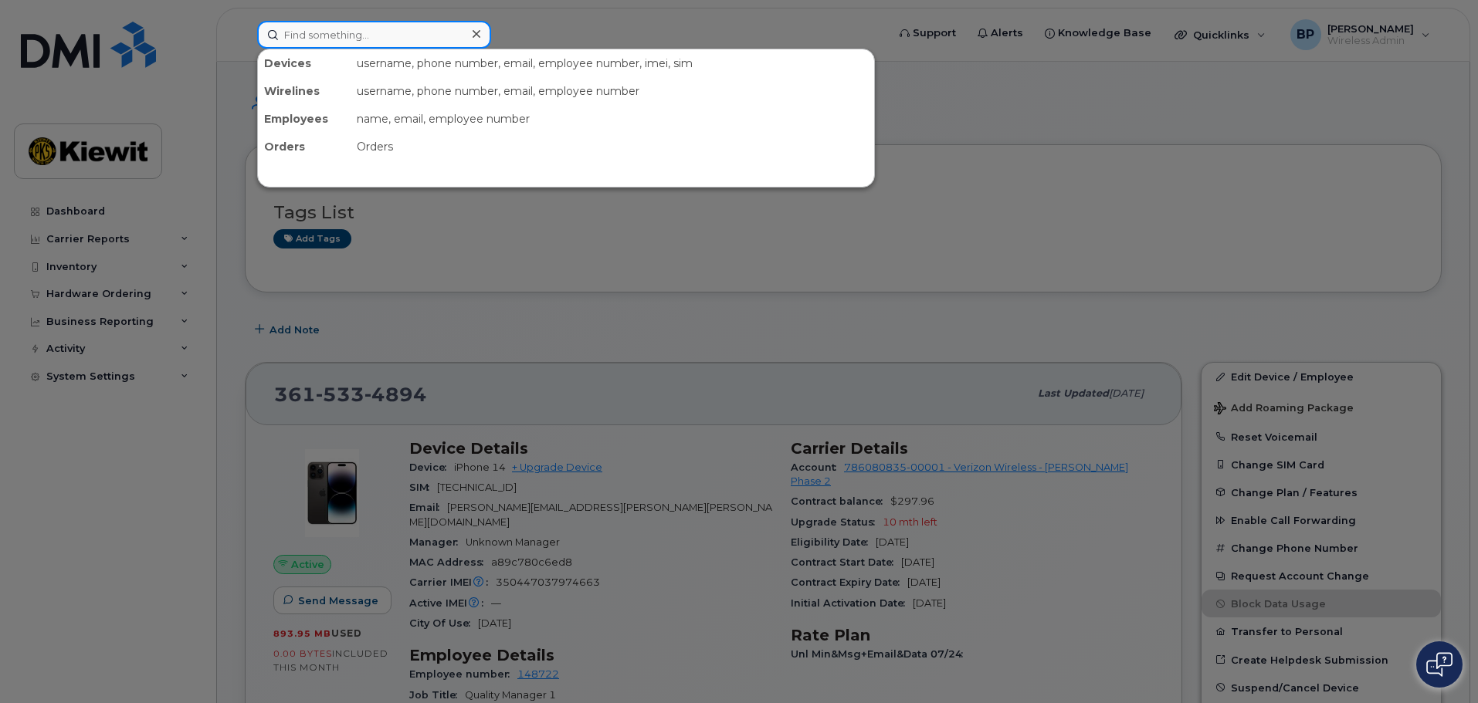
click at [356, 27] on input at bounding box center [374, 35] width 234 height 28
click at [123, 432] on div at bounding box center [739, 351] width 1478 height 703
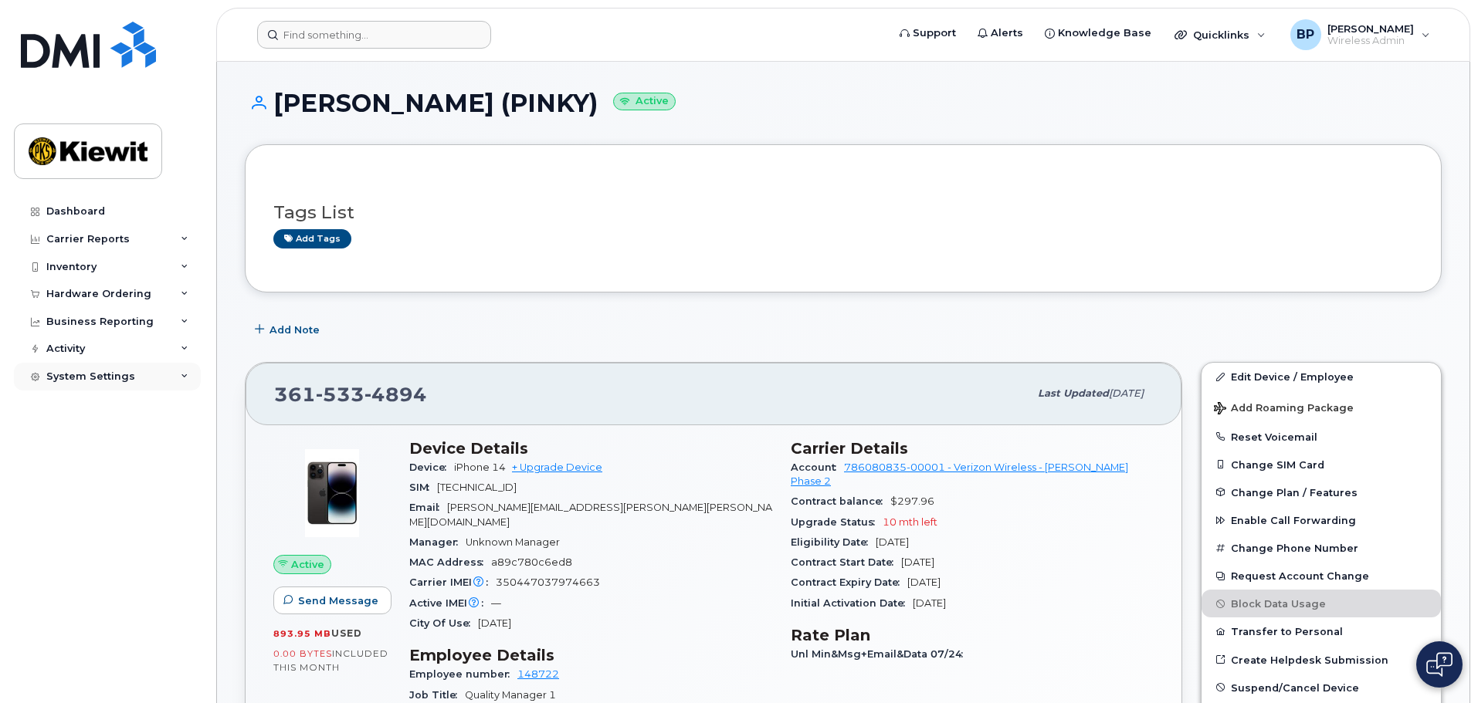
click at [194, 375] on div "System Settings" at bounding box center [107, 377] width 187 height 28
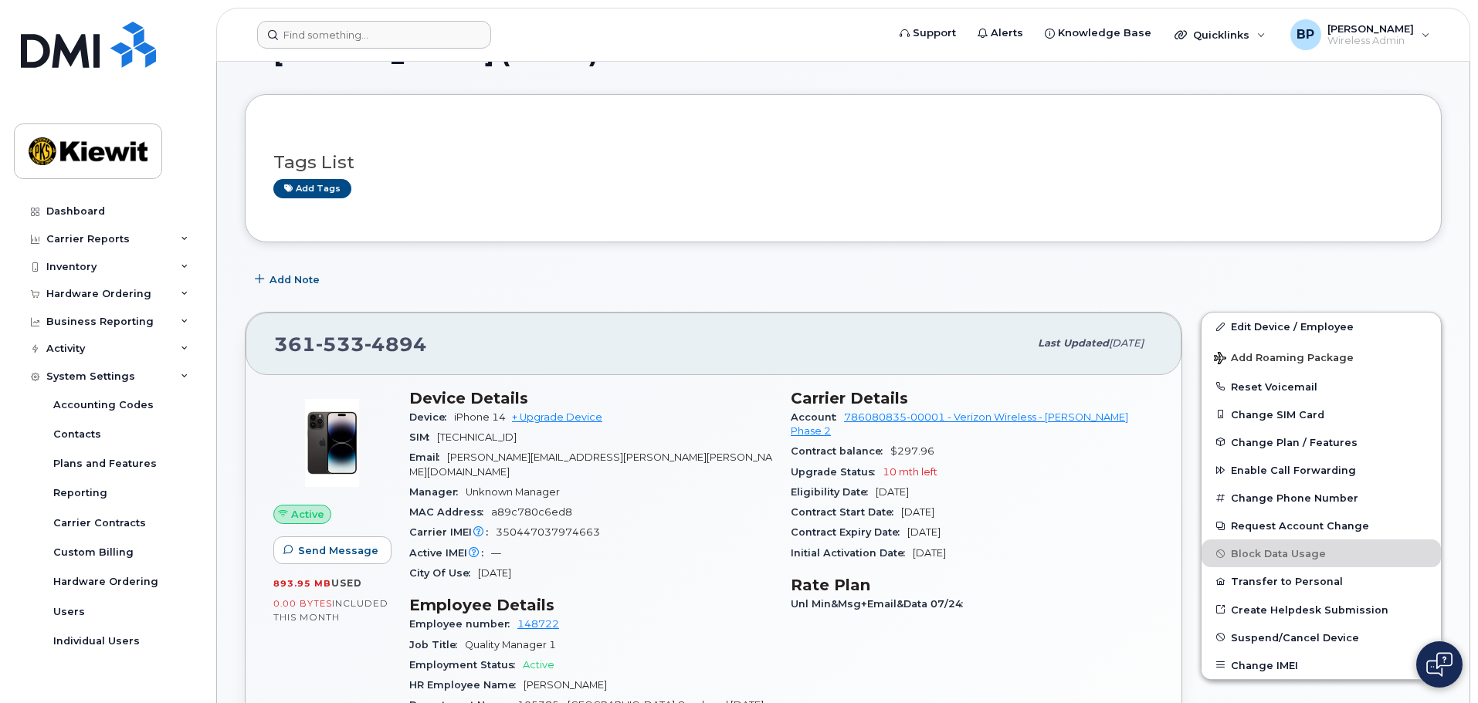
scroll to position [77, 0]
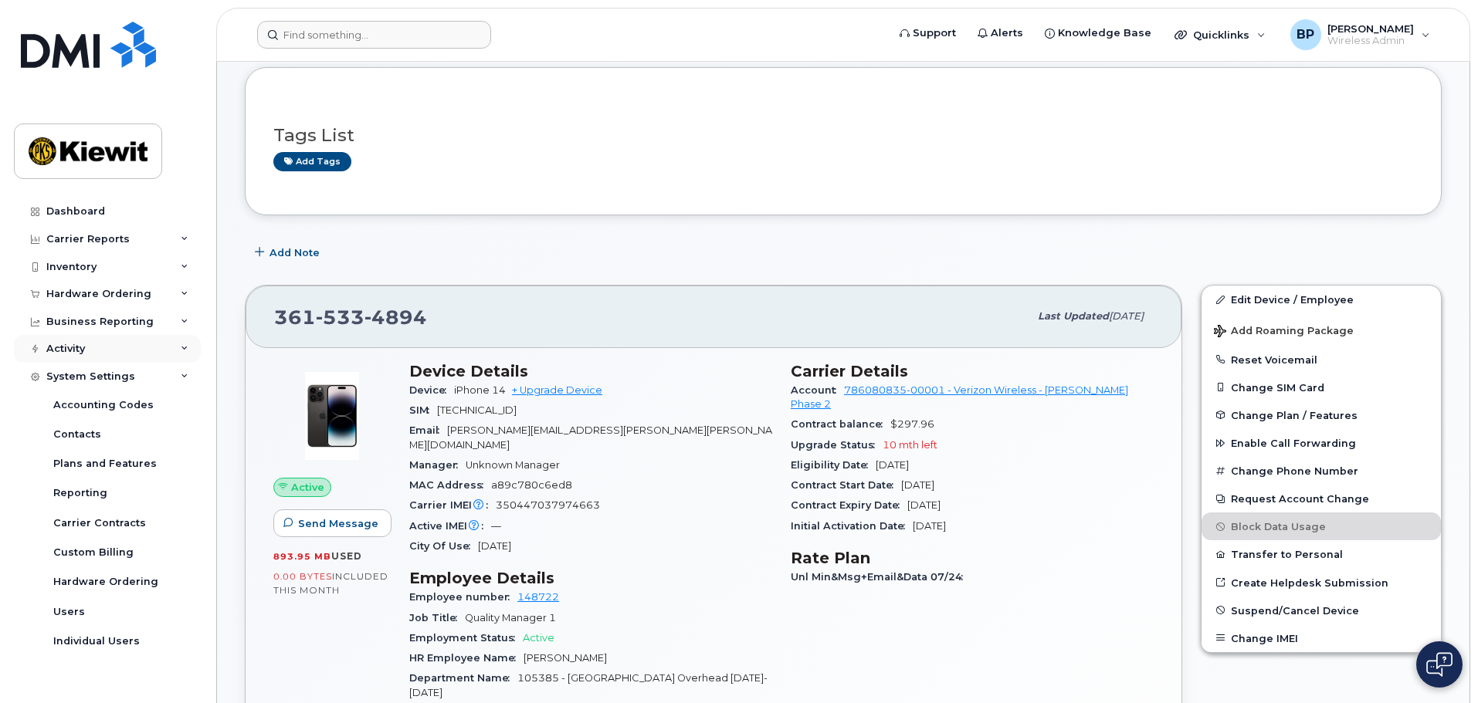
click at [185, 341] on div "Activity" at bounding box center [107, 349] width 187 height 28
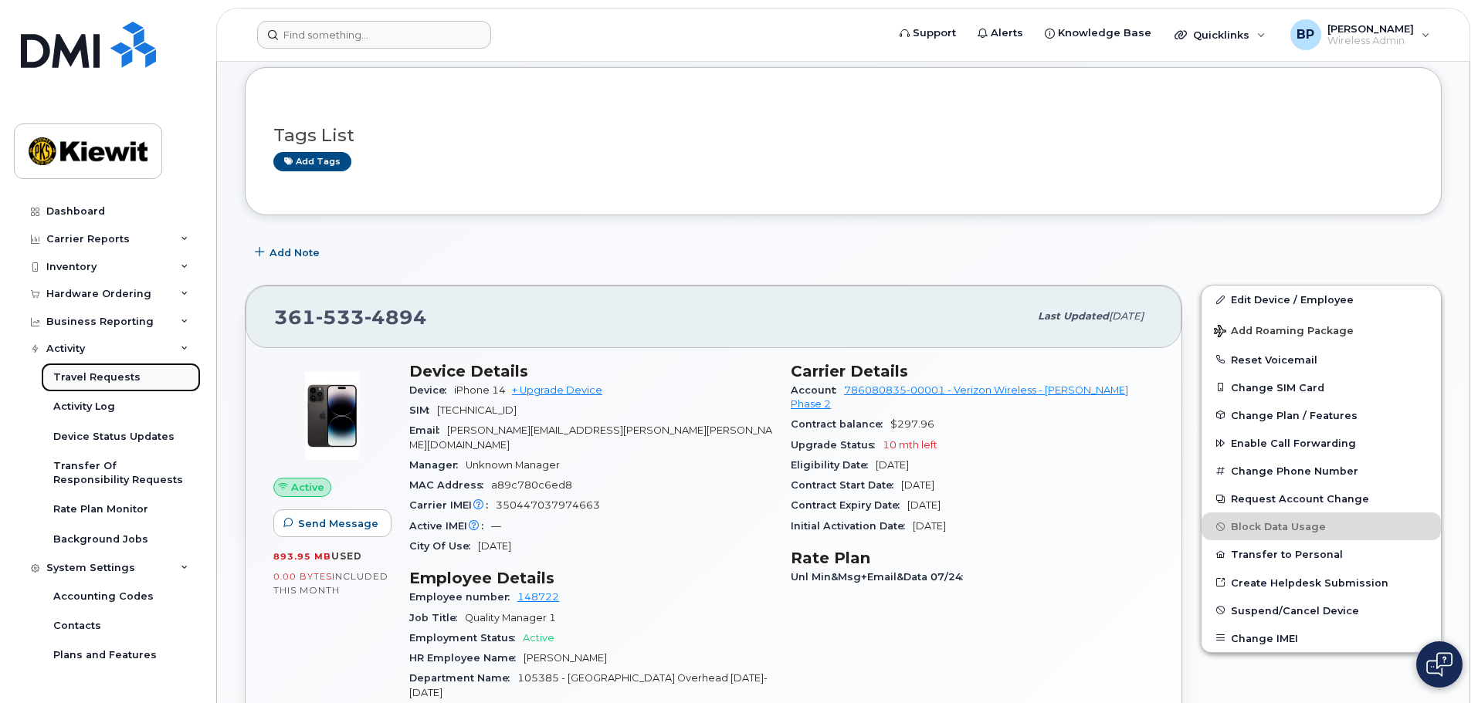
click at [128, 381] on div "Travel Requests" at bounding box center [96, 378] width 87 height 14
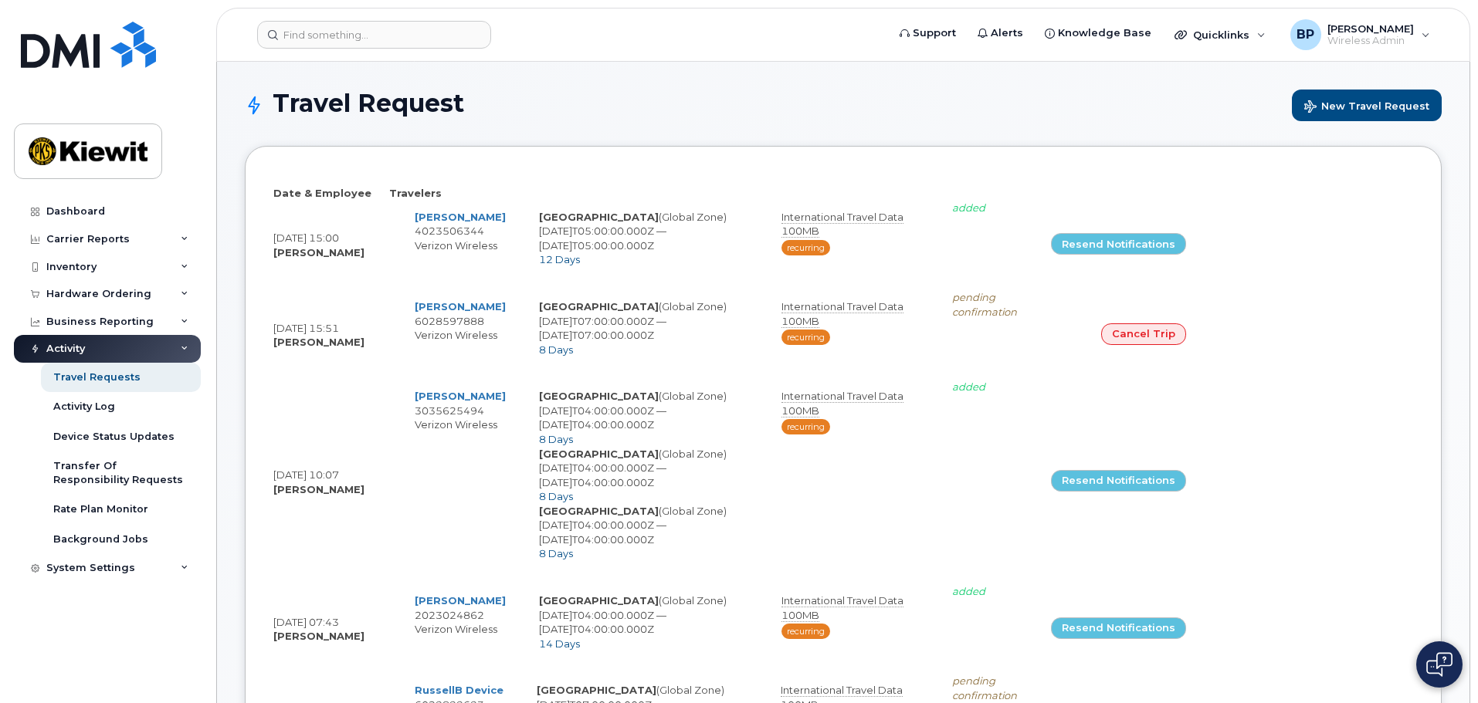
select select
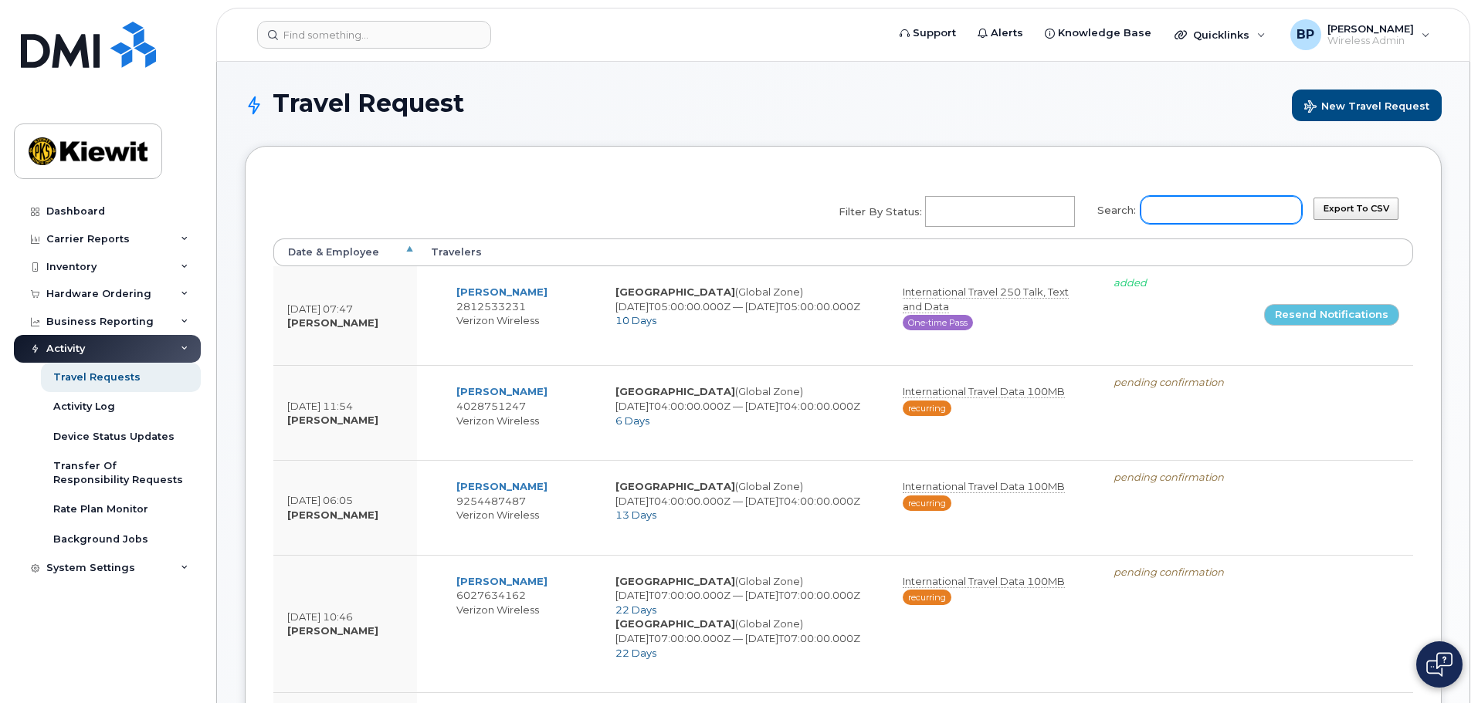
click at [1174, 211] on input "Search:" at bounding box center [1220, 210] width 161 height 28
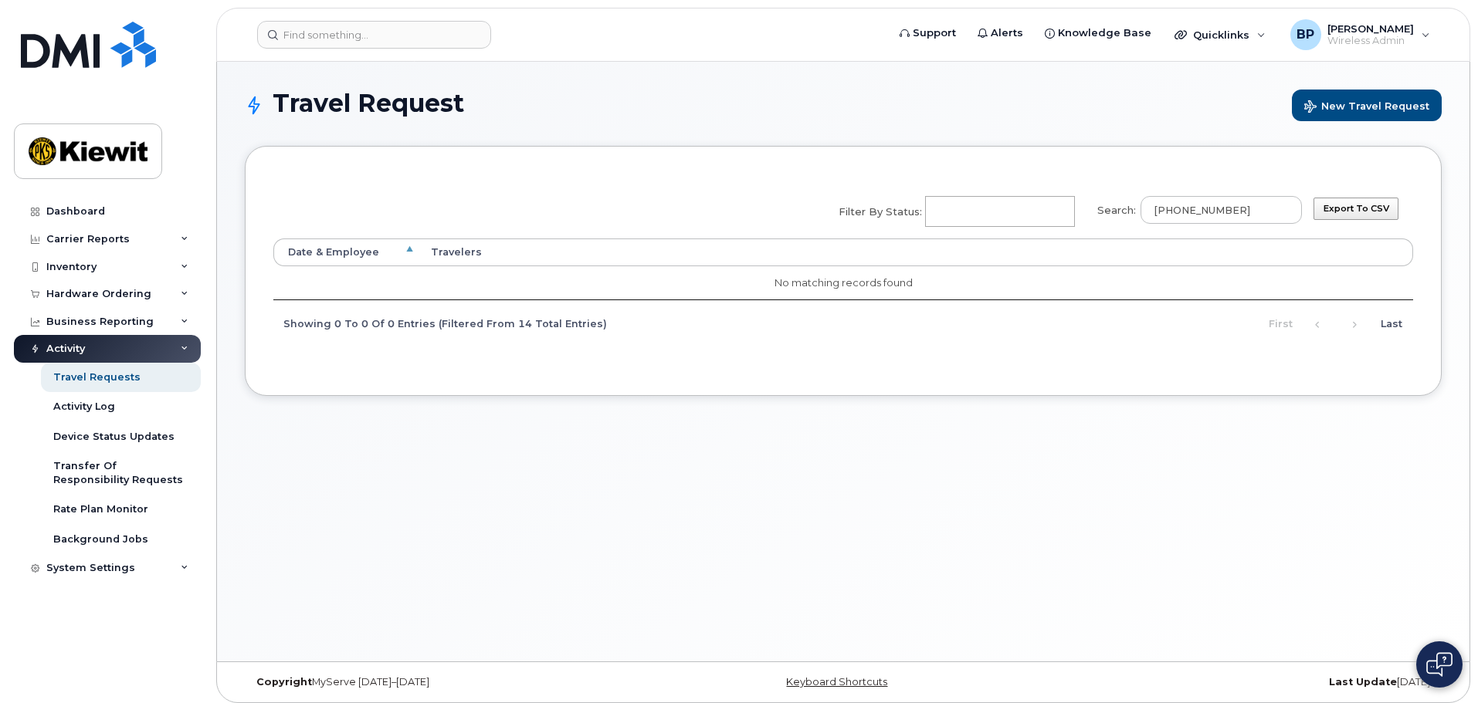
click at [770, 476] on div "Travel Request New Travel Request Export to CSV Search: [PHONE_NUMBER] Filter b…" at bounding box center [843, 362] width 1252 height 600
drag, startPoint x: 1264, startPoint y: 211, endPoint x: 1060, endPoint y: 212, distance: 203.8
click at [1060, 212] on div "Search: 361-533-4894 Filter by Status: No matches found Added Cancelled Pending…" at bounding box center [1064, 212] width 473 height 52
click at [1248, 208] on input "cs0781116" at bounding box center [1220, 210] width 161 height 28
type input "cs0781116"
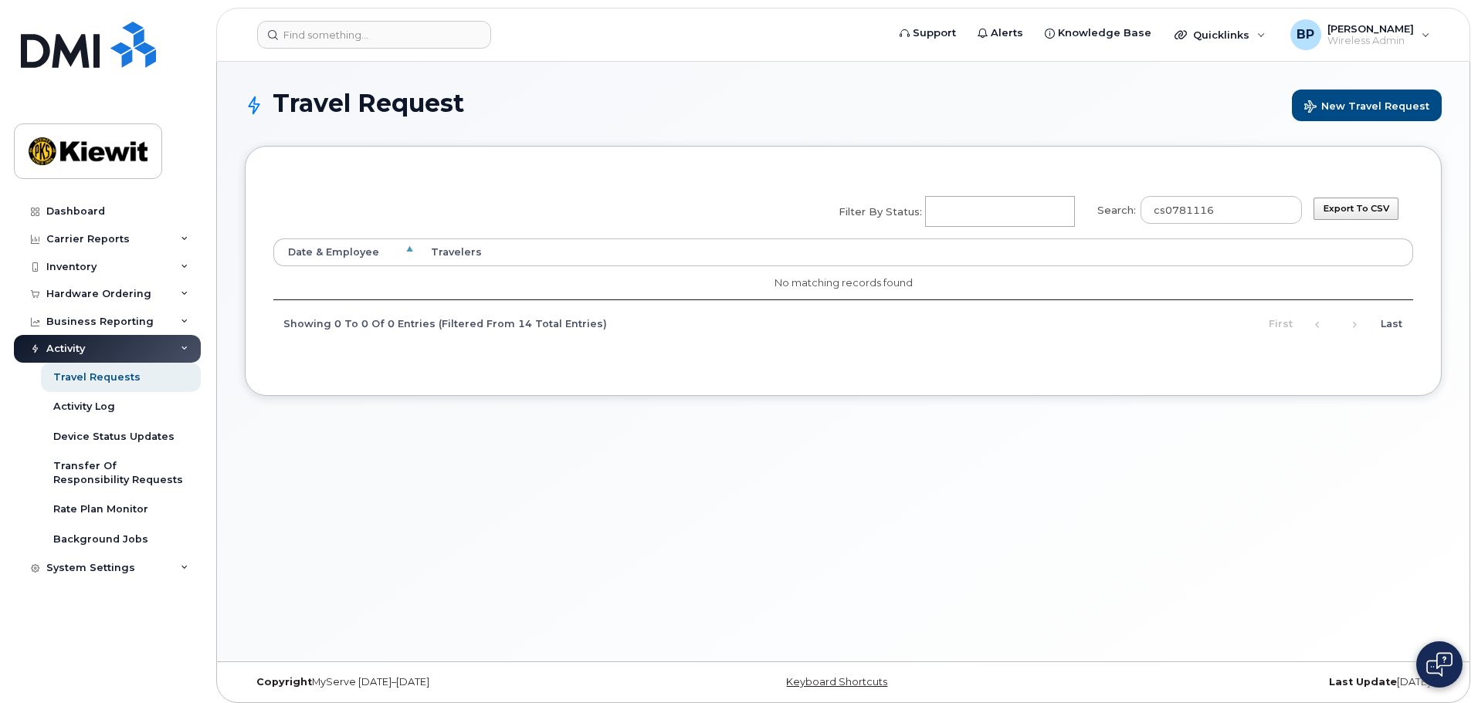
click at [1123, 435] on div "Travel Request New Travel Request Export to CSV Search: cs0781116 Filter by Sta…" at bounding box center [843, 362] width 1252 height 600
click at [446, 255] on th "Travelers" at bounding box center [836, 253] width 839 height 28
click at [997, 204] on input "Filter by Status: No matches found Added Cancelled Pending confirmation Pending…" at bounding box center [998, 212] width 144 height 28
click at [1091, 98] on h1 "Travel Request New Travel Request" at bounding box center [843, 106] width 1197 height 32
click at [1350, 107] on span "New Travel Request" at bounding box center [1366, 107] width 125 height 15
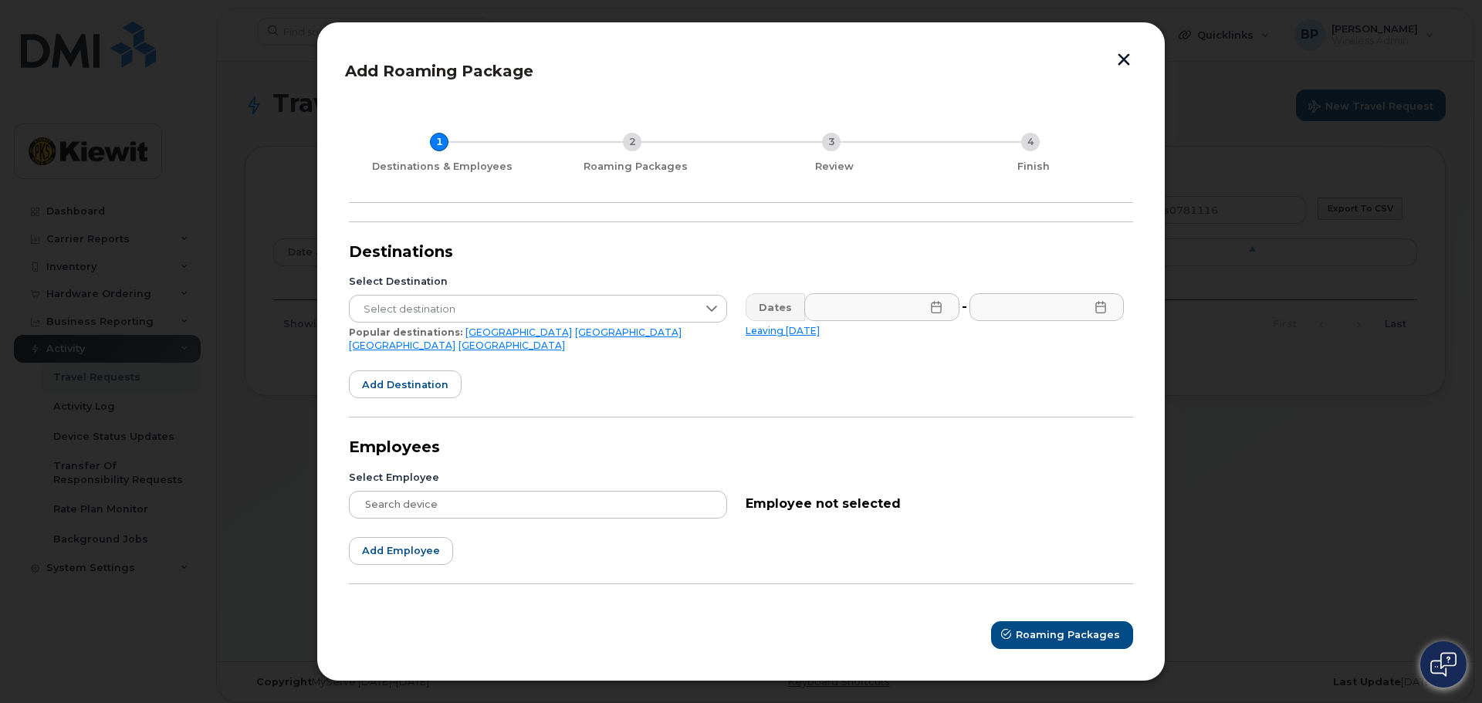
click at [1117, 69] on button "button" at bounding box center [1124, 60] width 23 height 22
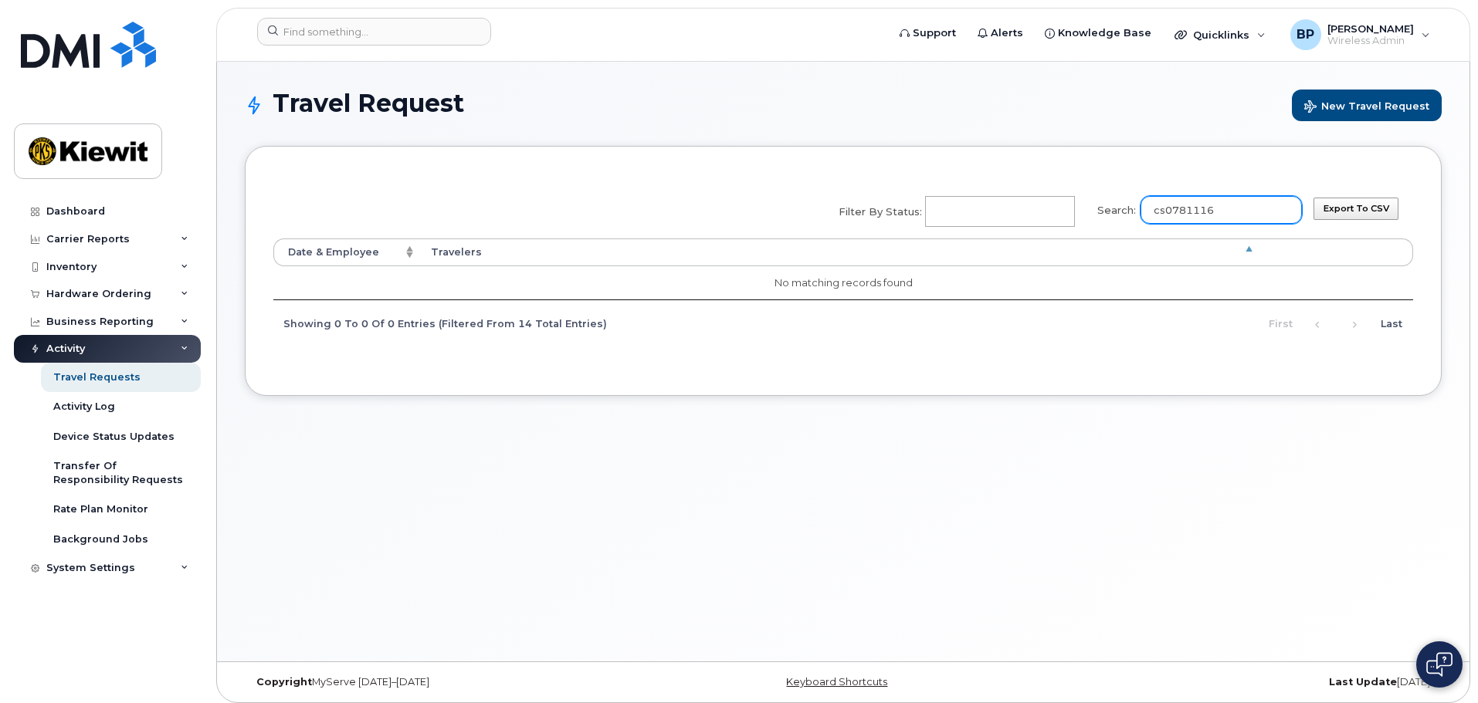
drag, startPoint x: 1230, startPoint y: 209, endPoint x: 1140, endPoint y: 204, distance: 90.5
click at [1140, 204] on label "Search: cs0781116" at bounding box center [1194, 207] width 215 height 43
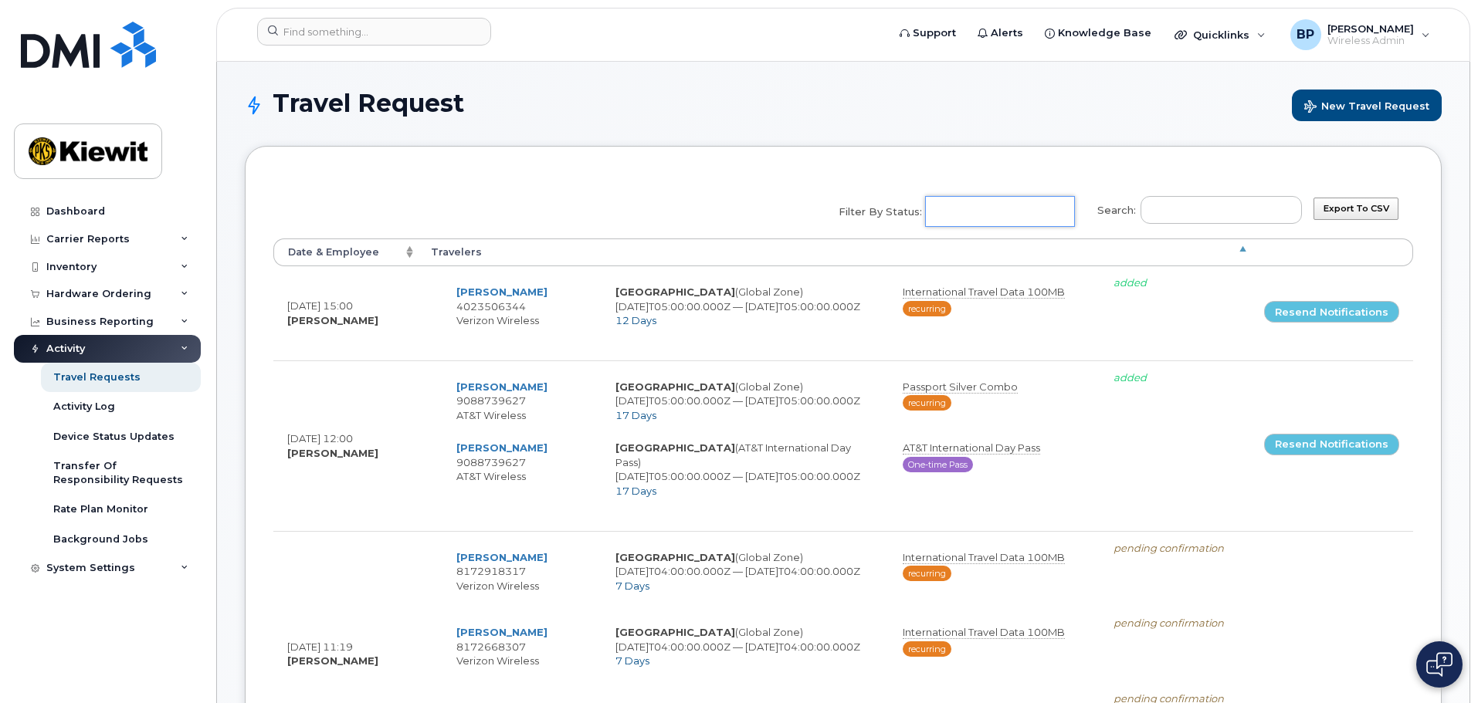
click at [980, 213] on input "Filter by Status: Added Cancelled Pending confirmation Pending cancellation Wai…" at bounding box center [998, 212] width 144 height 28
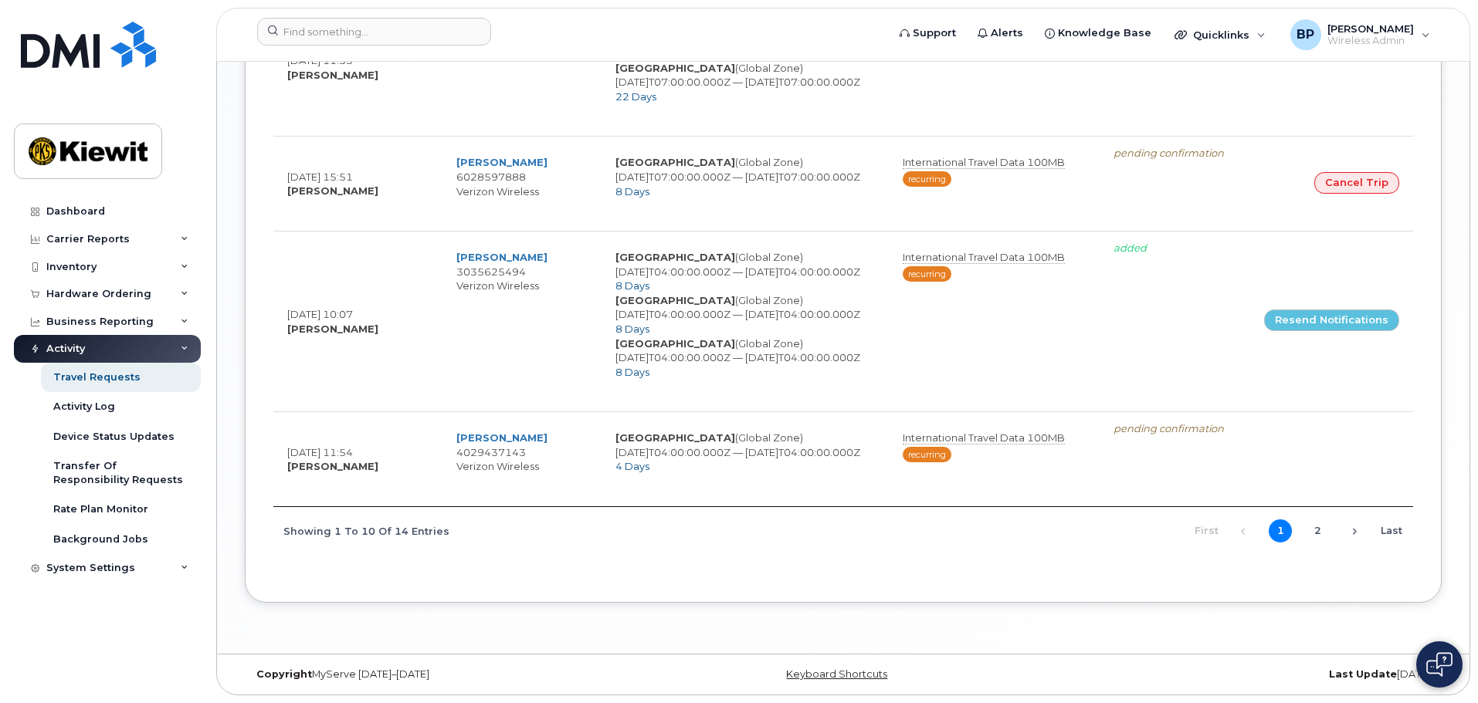
scroll to position [1424, 0]
click at [1353, 527] on link "Next" at bounding box center [1354, 531] width 23 height 23
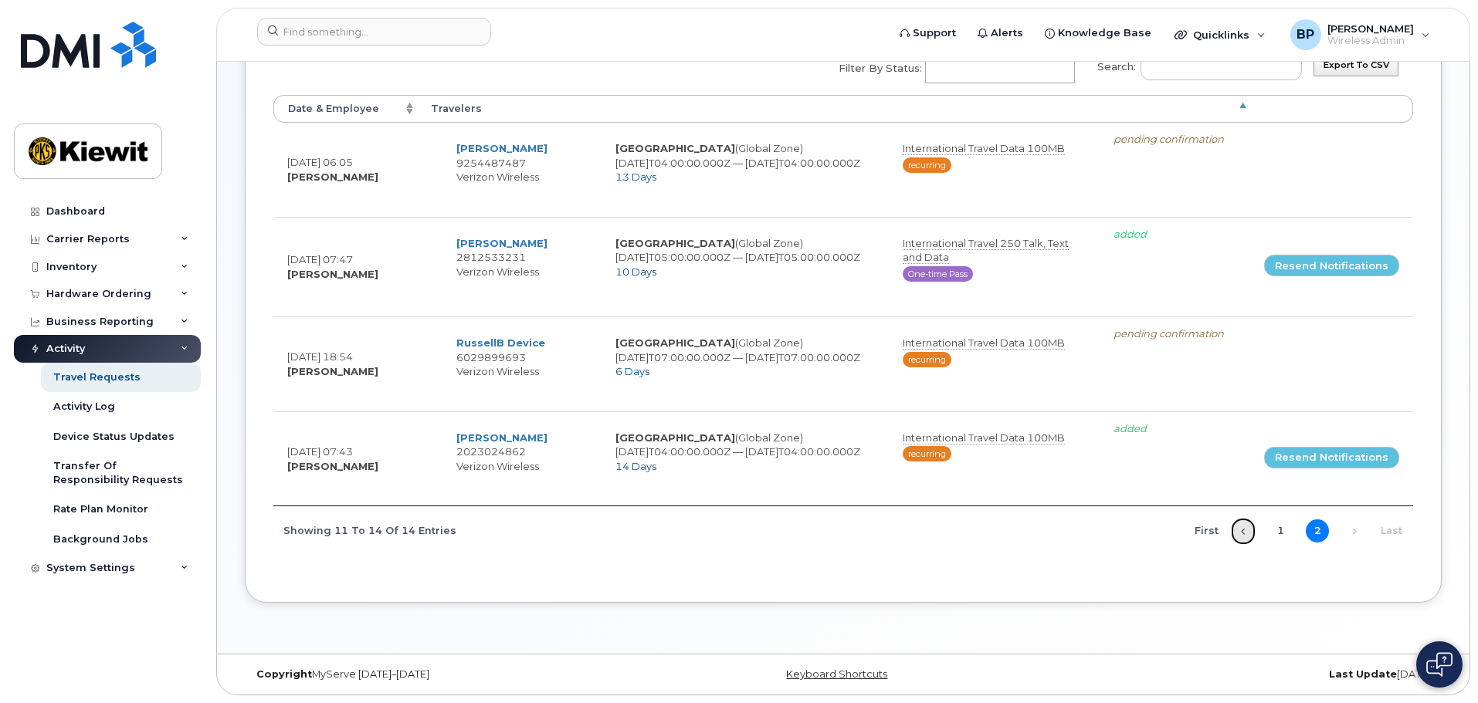
click at [1238, 522] on link "Previous" at bounding box center [1242, 531] width 23 height 23
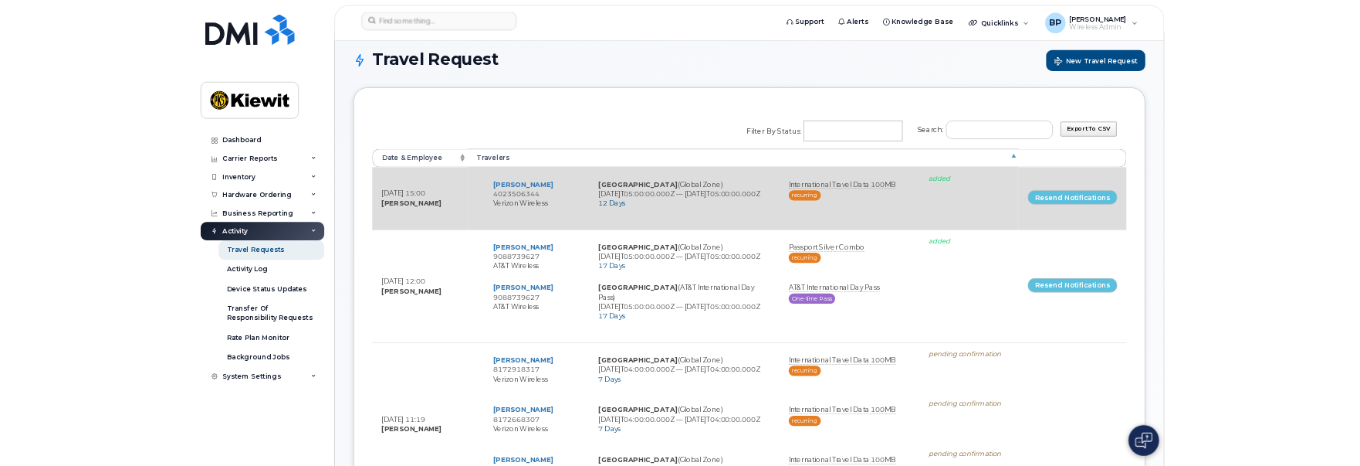
scroll to position [0, 0]
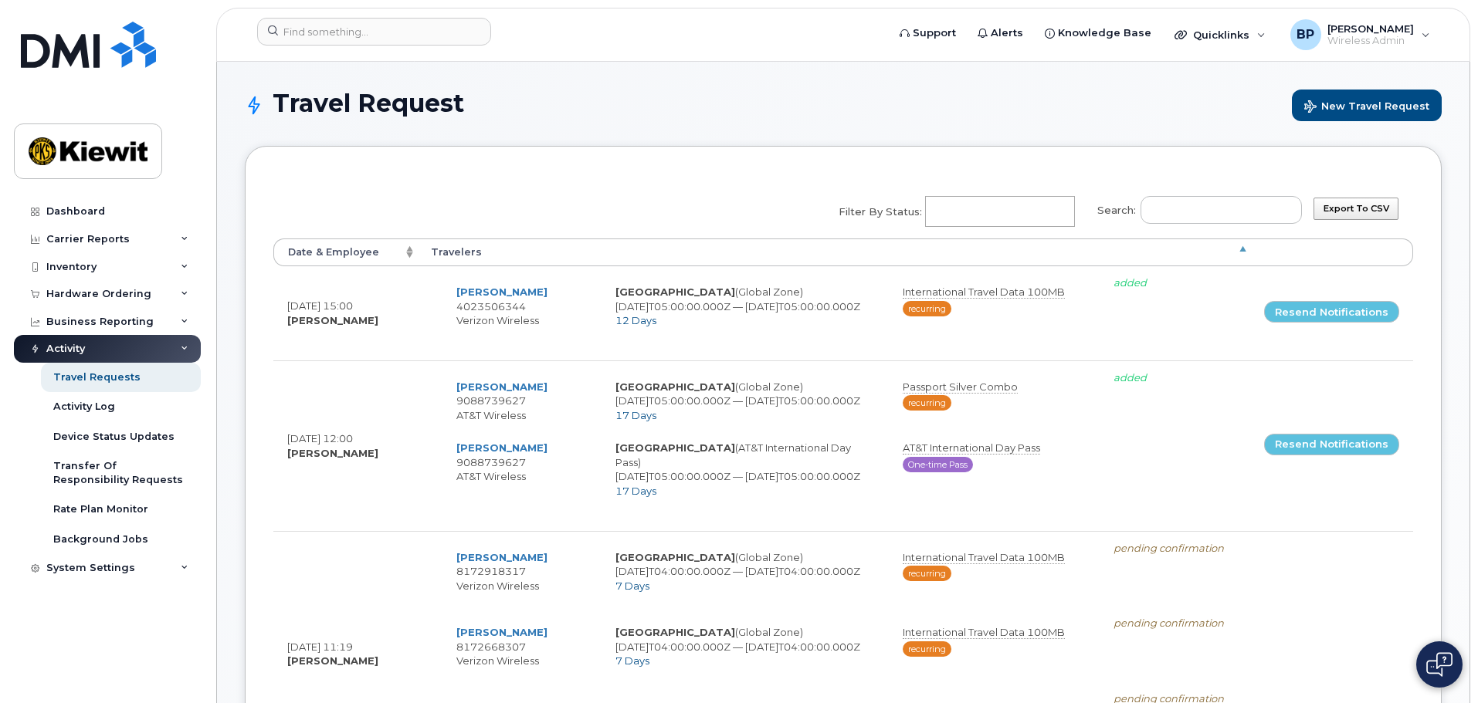
click at [627, 91] on h1 "Travel Request New Travel Request" at bounding box center [843, 106] width 1197 height 32
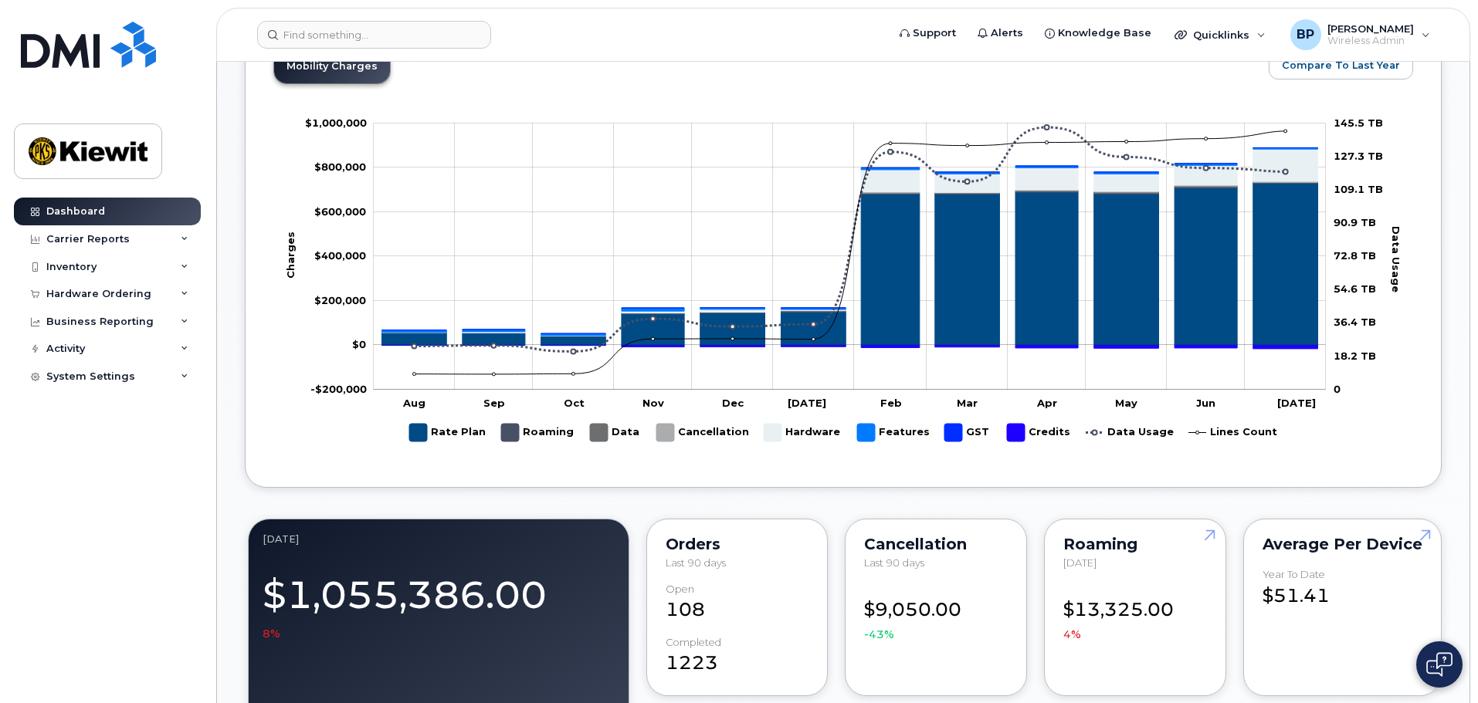
scroll to position [772, 0]
